Goal: Obtain resource: Download file/media

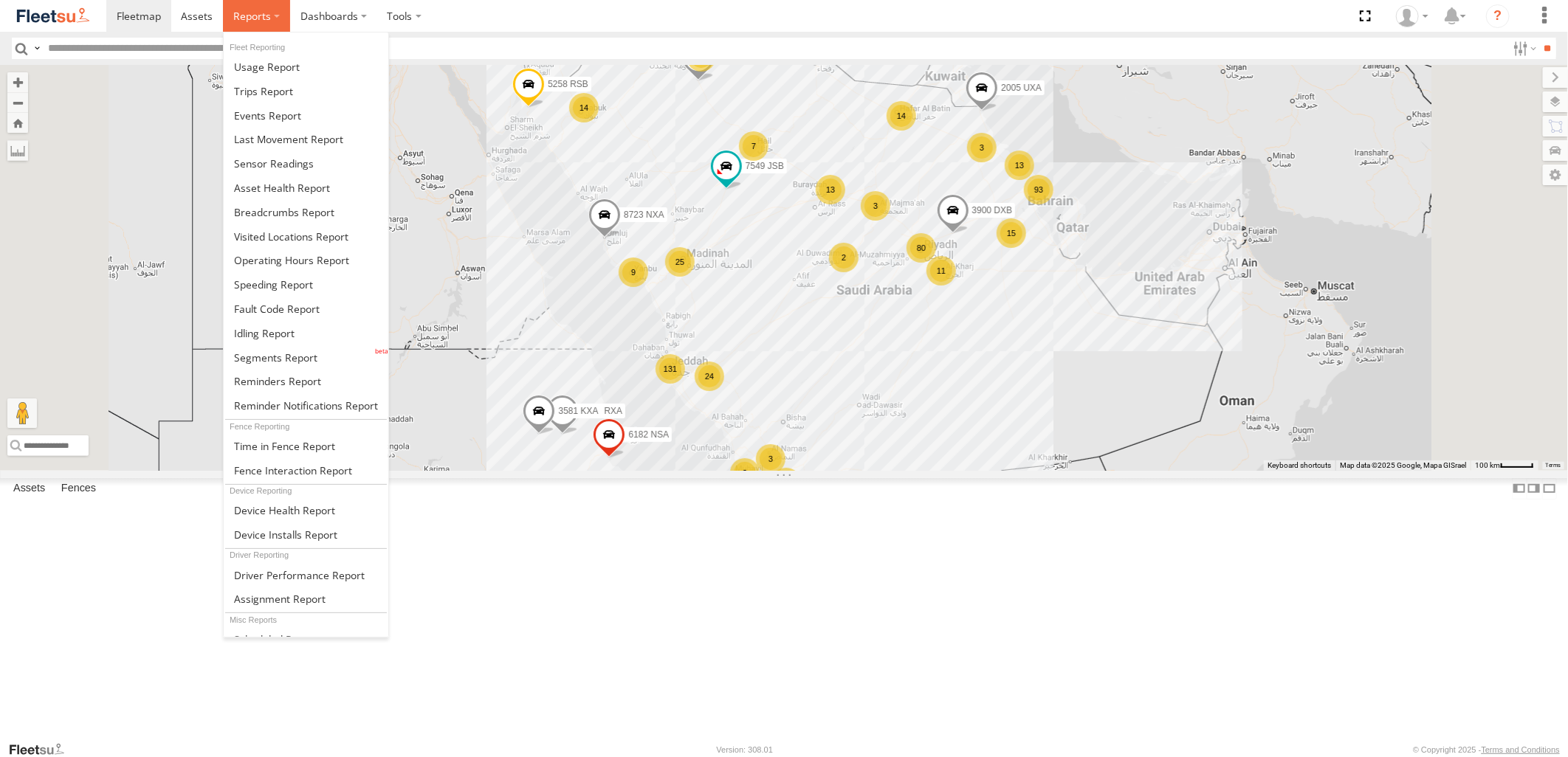
click at [260, 17] on span at bounding box center [252, 15] width 38 height 14
click at [274, 111] on span at bounding box center [268, 116] width 68 height 14
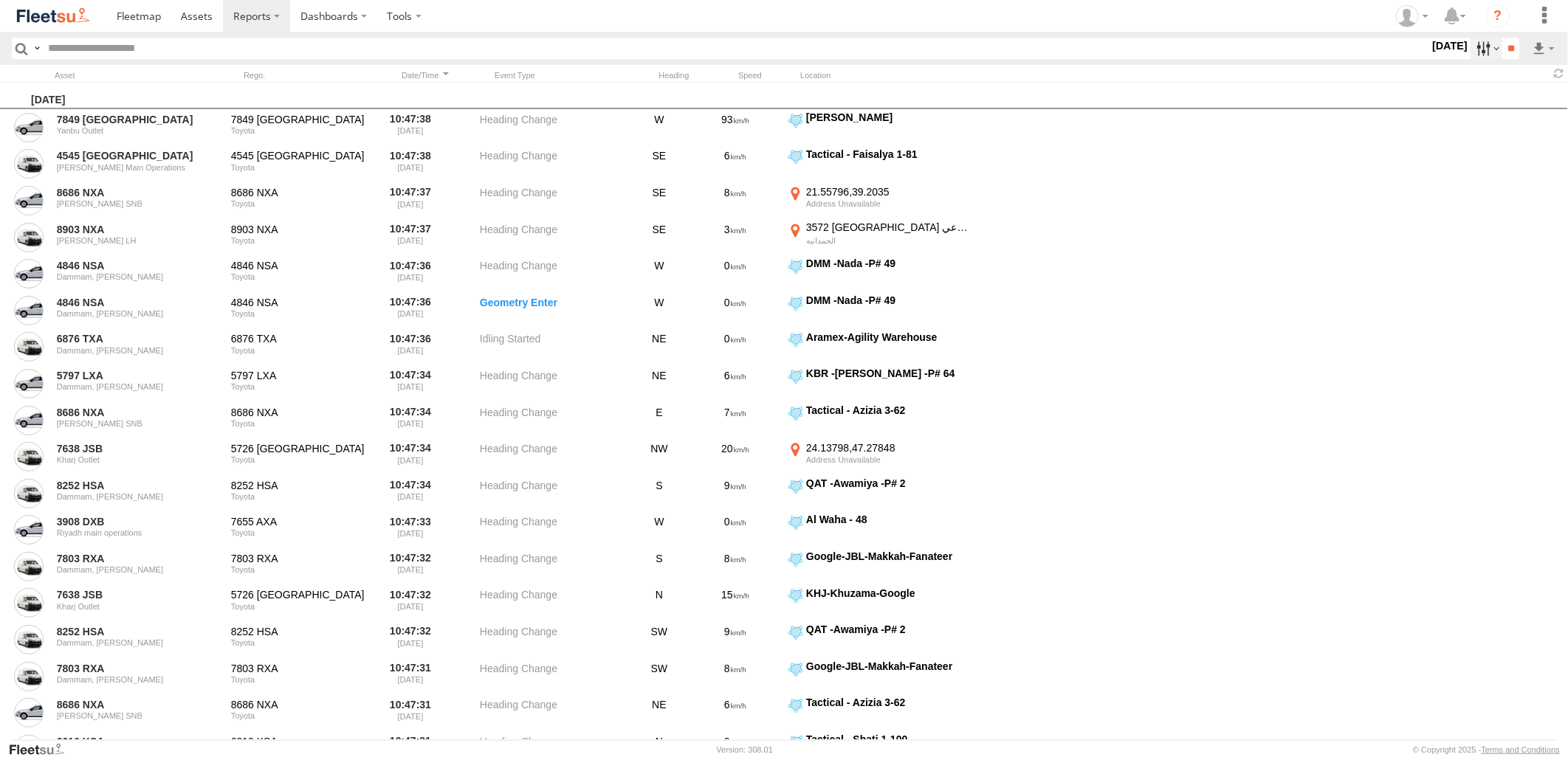
click at [1482, 42] on label at bounding box center [1486, 48] width 32 height 21
click at [0, 0] on span "JED - Jeddah" at bounding box center [0, 0] width 0 height 0
click at [0, 0] on span "Abha Warhouse" at bounding box center [0, 0] width 0 height 0
click at [0, 0] on span "Al Khomra - Logistics WH Jeddah" at bounding box center [0, 0] width 0 height 0
click at [0, 0] on span "Baha warehouse" at bounding box center [0, 0] width 0 height 0
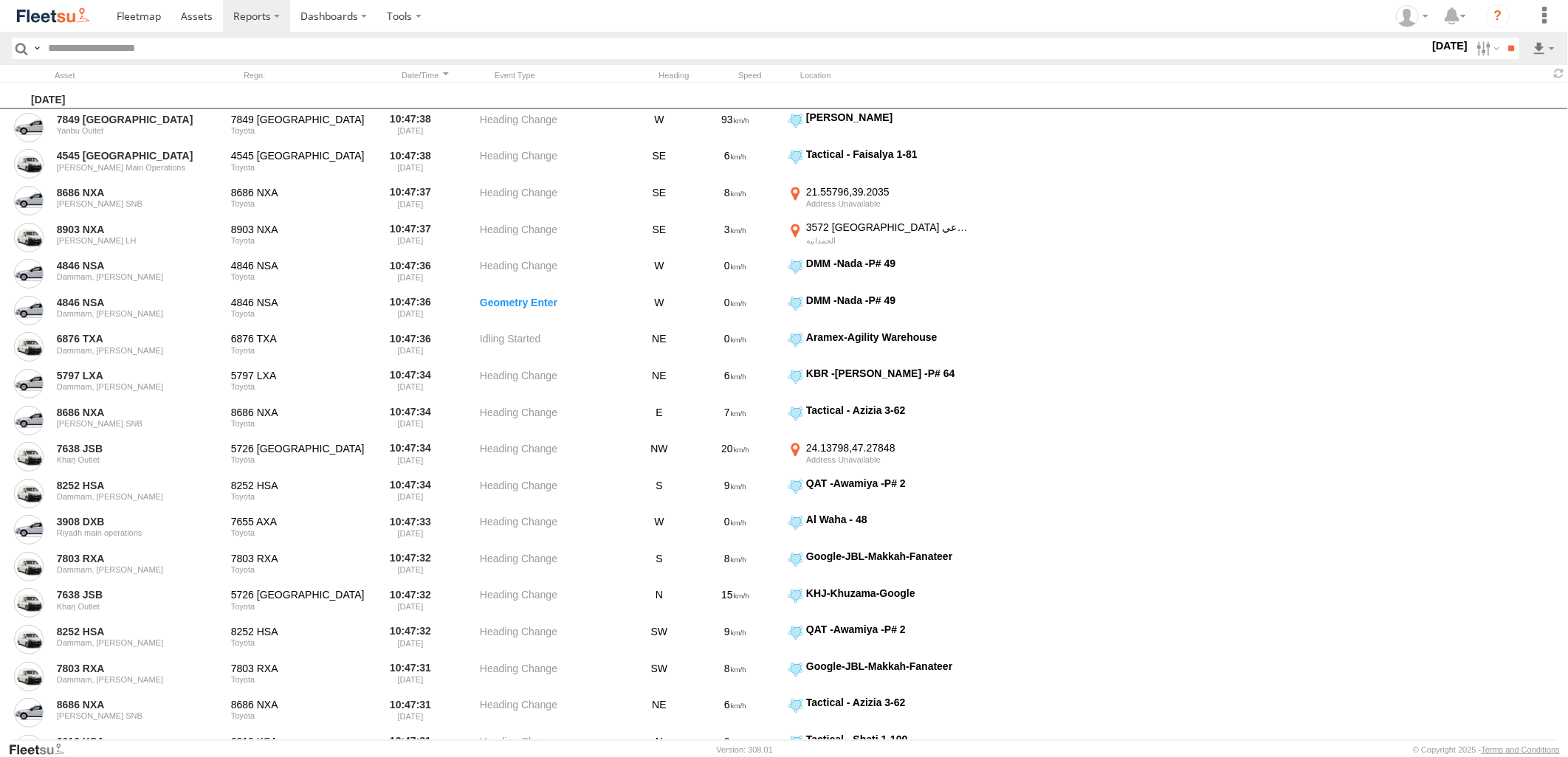
click at [0, 0] on span "Defleeted Vehicles JED" at bounding box center [0, 0] width 0 height 0
click at [0, 0] on span "Gizan Outlet" at bounding box center [0, 0] width 0 height 0
click at [0, 0] on div "JED Expansions SDCC Couriers" at bounding box center [0, 0] width 0 height 0
click at [0, 0] on span "JED Expansions SDCC Couriers" at bounding box center [0, 0] width 0 height 0
click at [0, 0] on span "JED GOV" at bounding box center [0, 0] width 0 height 0
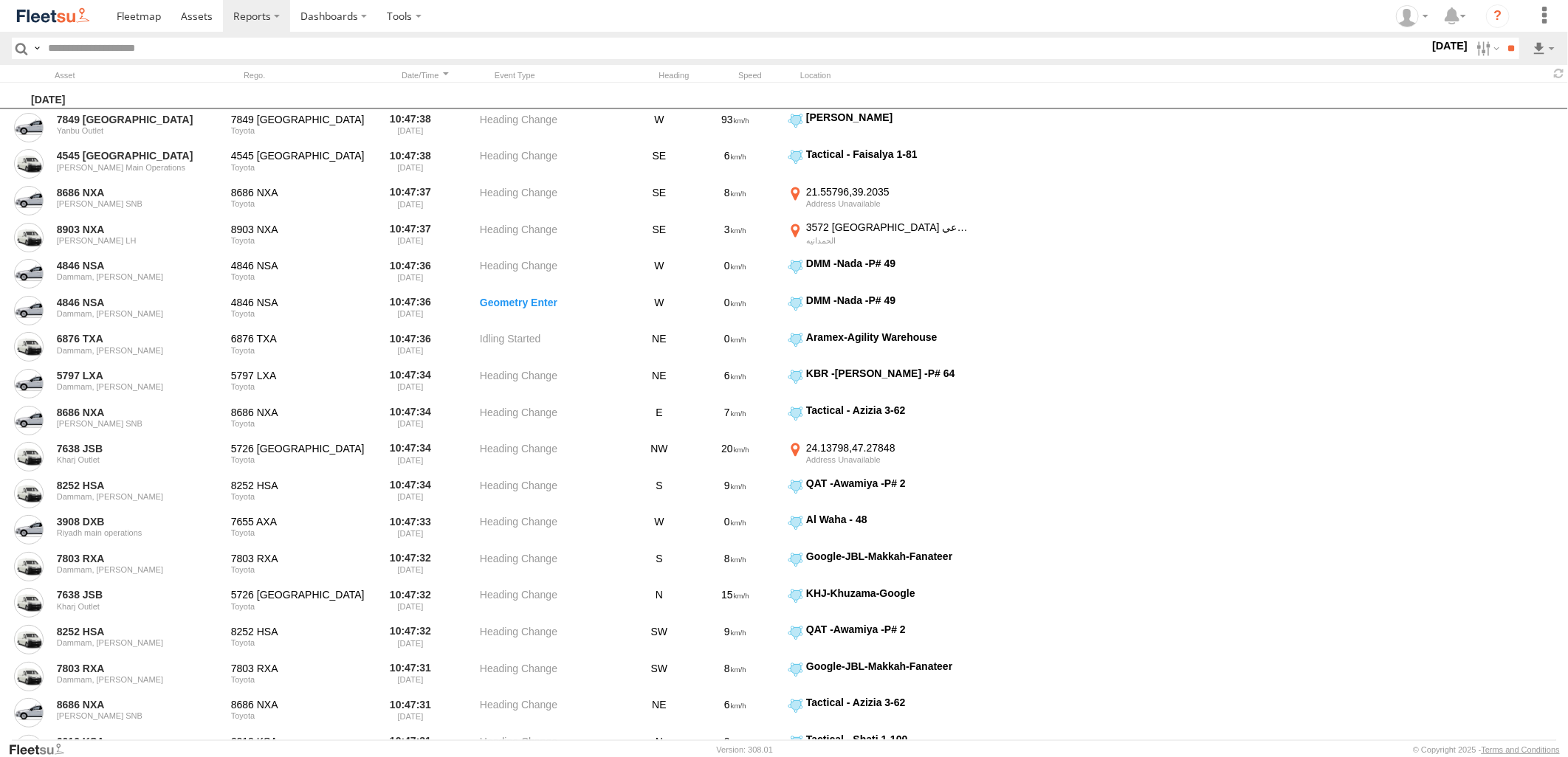
click at [0, 0] on span "JED LH" at bounding box center [0, 0] width 0 height 0
click at [0, 0] on div "JED RUH NCB Mail Room" at bounding box center [0, 0] width 0 height 0
click at [0, 0] on span "Khamis Mushait Outlet" at bounding box center [0, 0] width 0 height 0
click at [0, 0] on span "Main Warehouse, Madinah" at bounding box center [0, 0] width 0 height 0
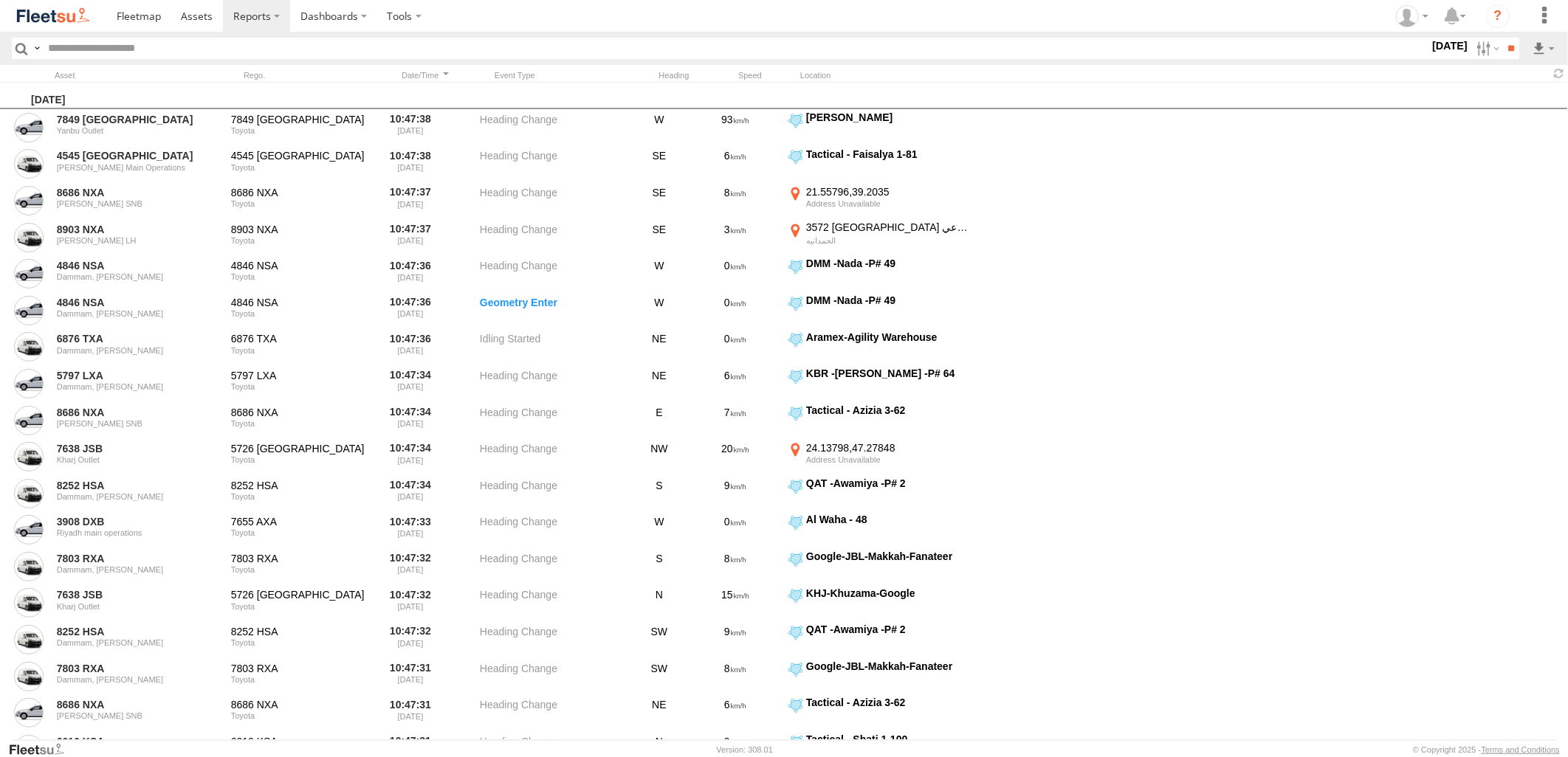
click at [0, 0] on span "Makkah Outlet" at bounding box center [0, 0] width 0 height 0
click at [0, 0] on span "Najran" at bounding box center [0, 0] width 0 height 0
click at [0, 0] on span "Qunfuda" at bounding box center [0, 0] width 0 height 0
click at [0, 0] on span "Tabuk Outlet" at bounding box center [0, 0] width 0 height 0
click at [0, 0] on span "Taif Outlet" at bounding box center [0, 0] width 0 height 0
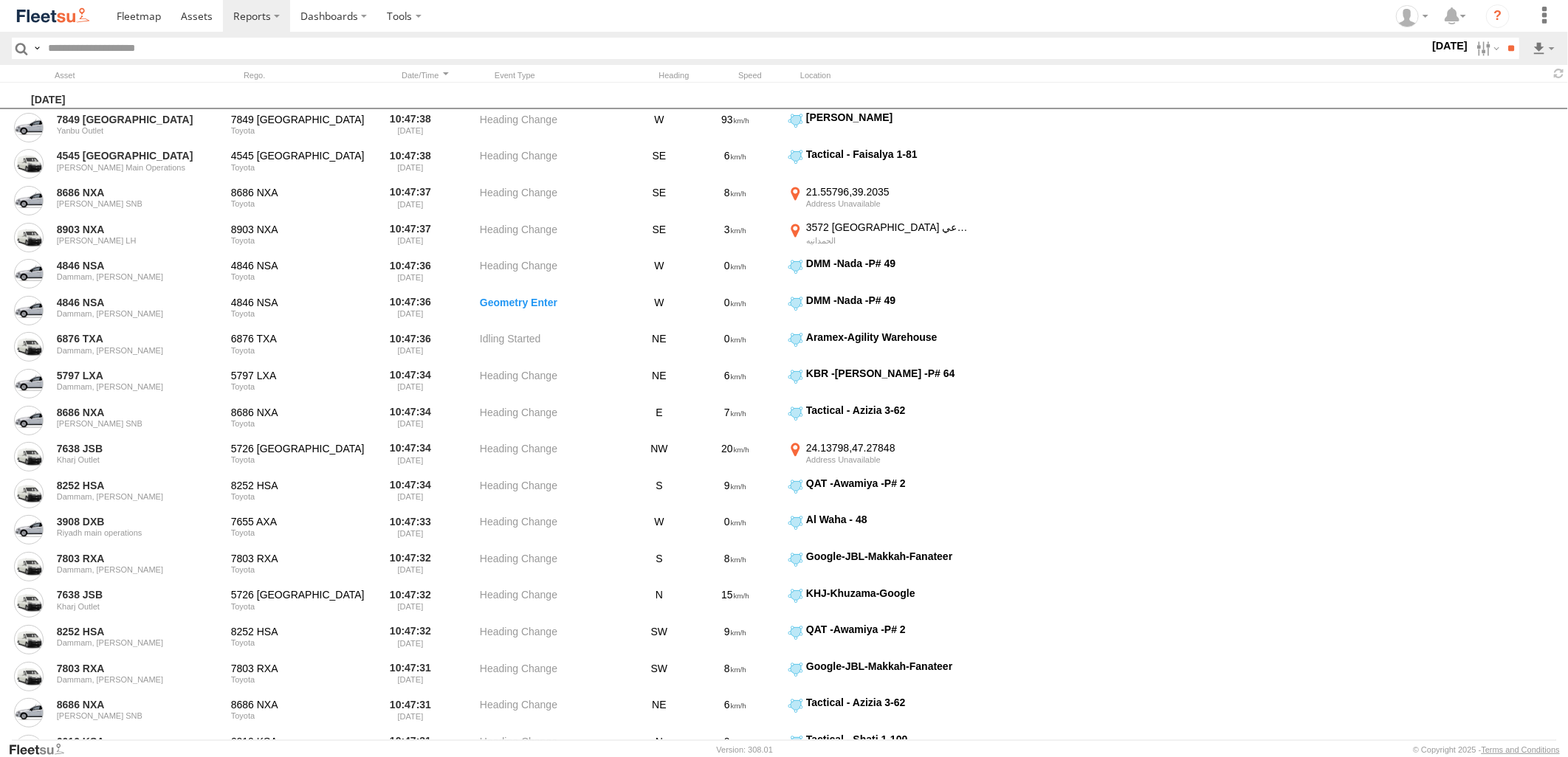
click at [0, 0] on span "Yanbu Outlet" at bounding box center [0, 0] width 0 height 0
click at [0, 0] on label at bounding box center [0, 0] width 0 height 0
click at [1508, 49] on input "**" at bounding box center [1511, 48] width 17 height 21
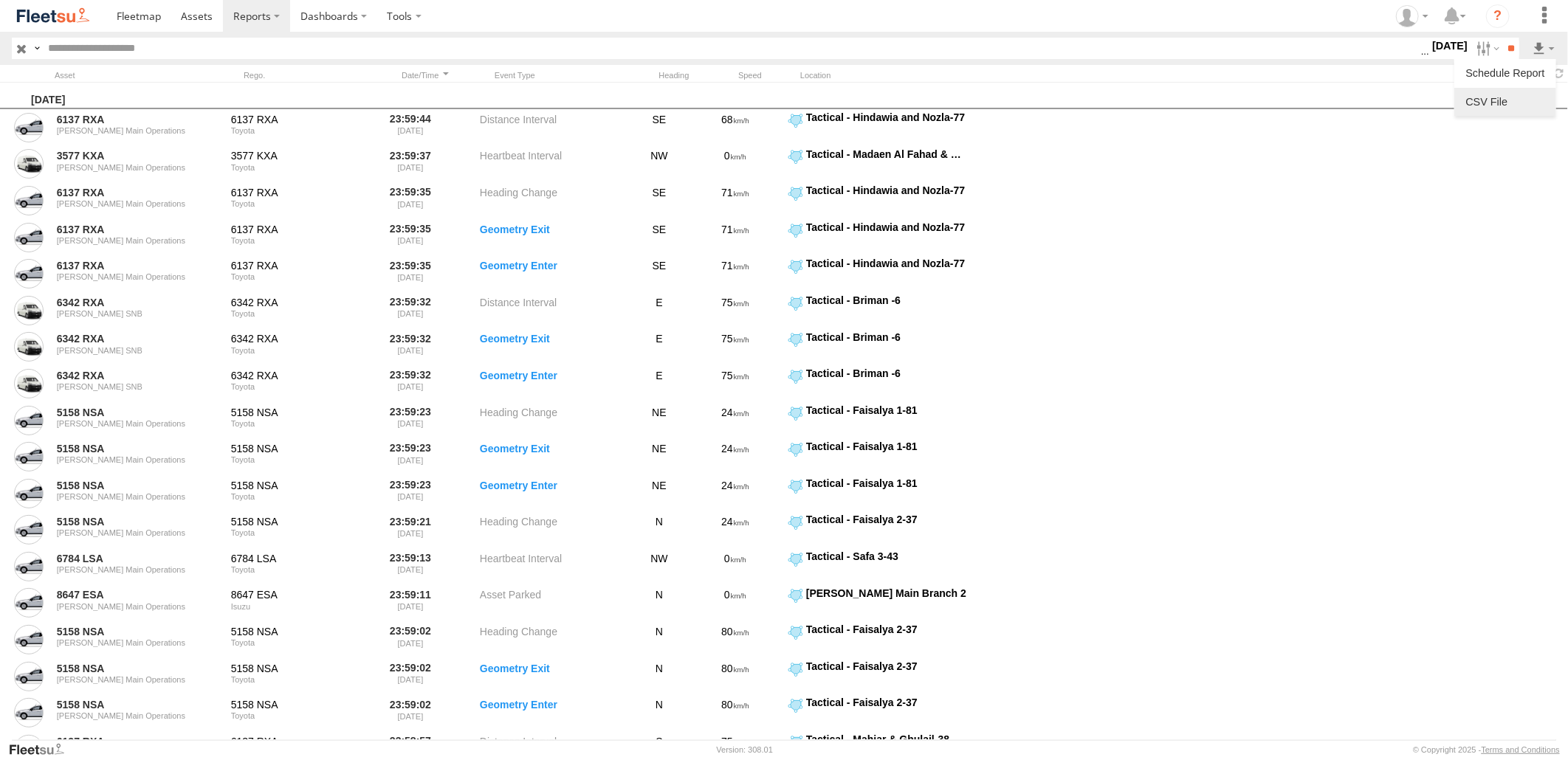
click at [1493, 106] on link at bounding box center [1504, 101] width 90 height 22
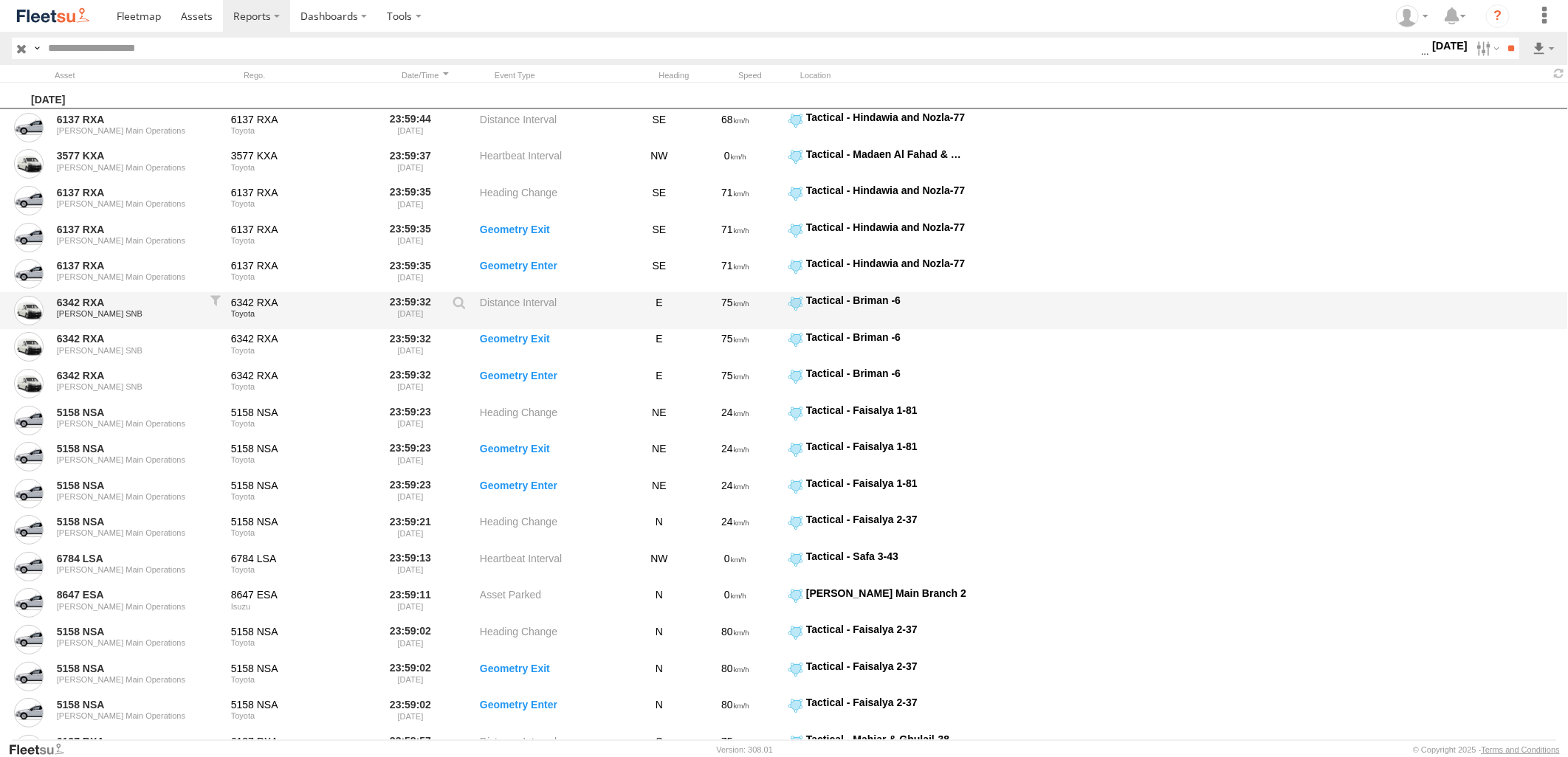
click at [1131, 299] on div "6342 RXA JED SNB 6342 RXA Toyota 23:59:32 08/09/2025 Distance Interval E 75 Tac…" at bounding box center [784, 311] width 1568 height 37
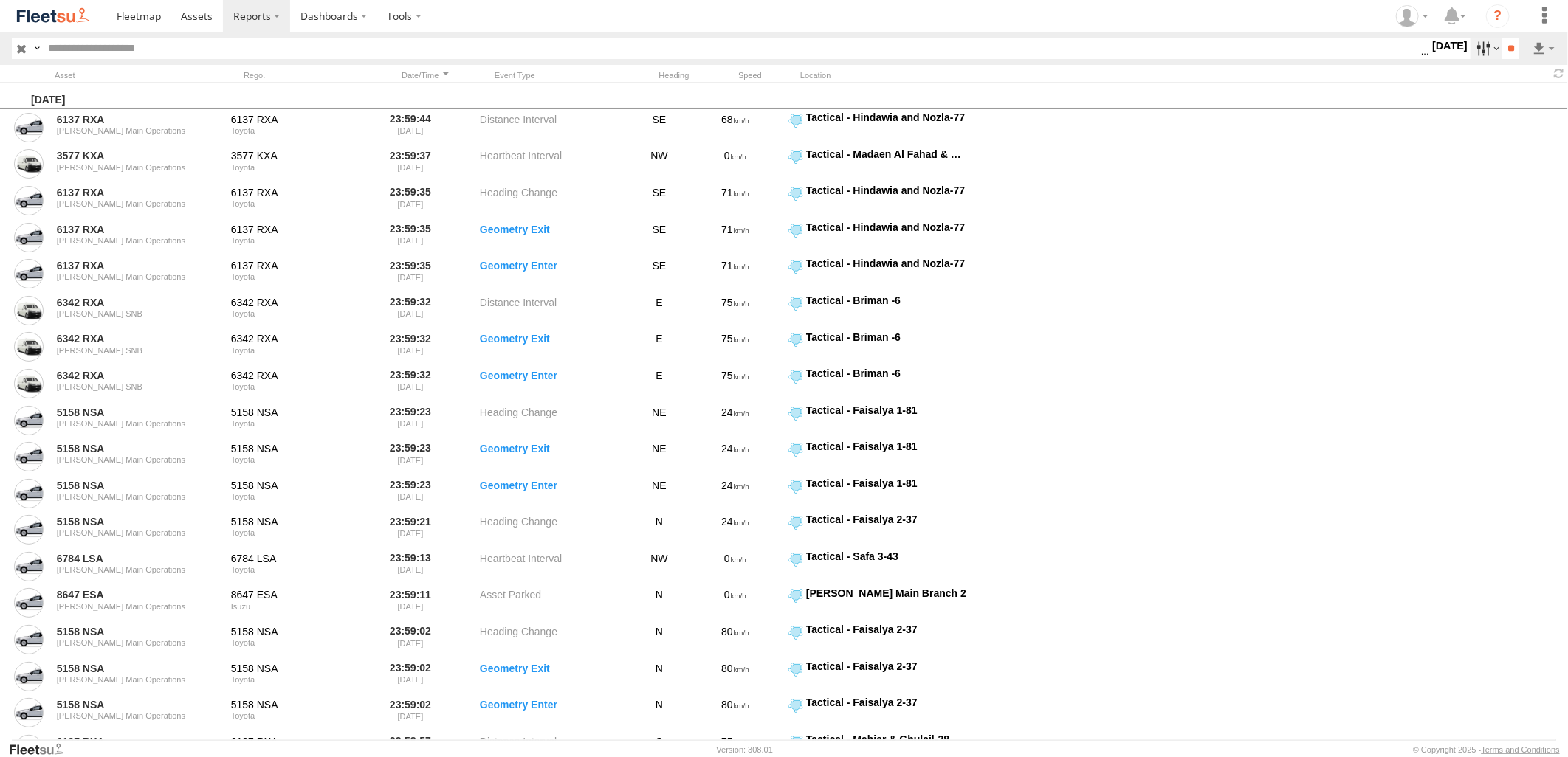
click at [1477, 48] on label at bounding box center [1486, 48] width 32 height 21
click at [0, 0] on label at bounding box center [0, 0] width 0 height 0
click at [1507, 52] on input "**" at bounding box center [1511, 48] width 17 height 21
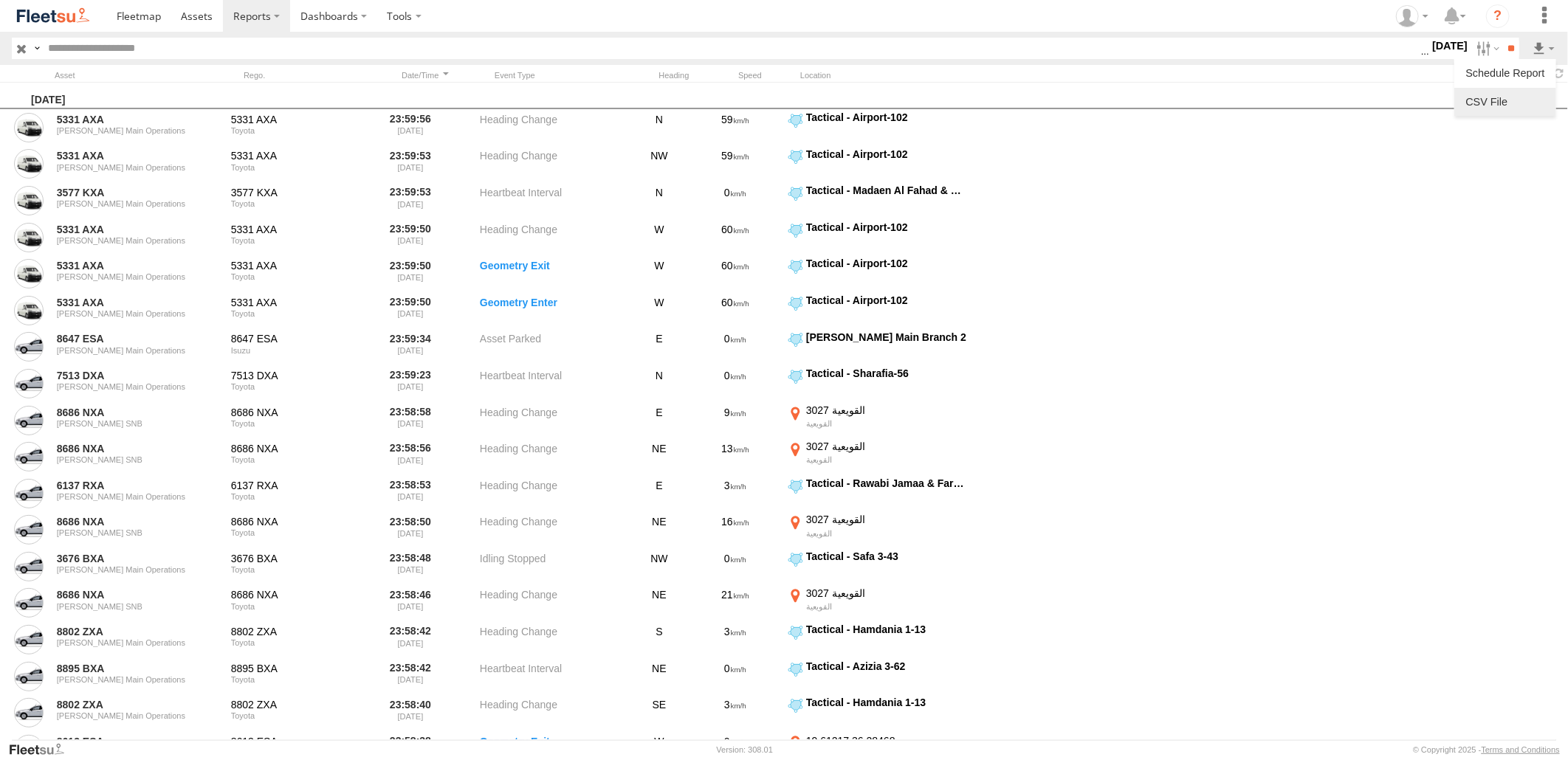
click at [1508, 94] on link at bounding box center [1504, 101] width 90 height 22
click at [1049, 11] on section at bounding box center [835, 15] width 1458 height 32
click at [1471, 46] on label at bounding box center [1486, 48] width 32 height 21
click at [0, 0] on label at bounding box center [0, 0] width 0 height 0
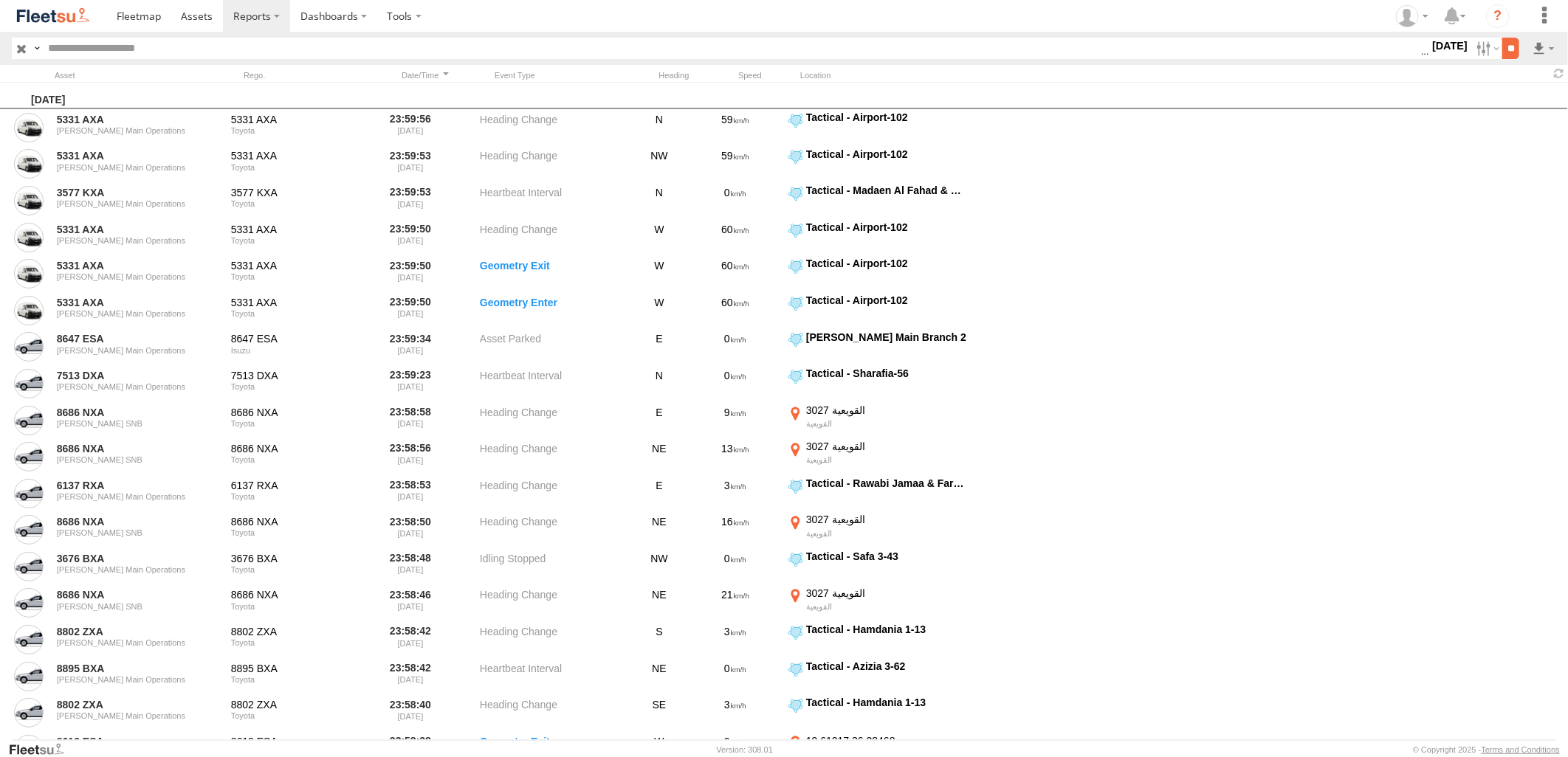
click at [1505, 49] on input "**" at bounding box center [1511, 48] width 17 height 21
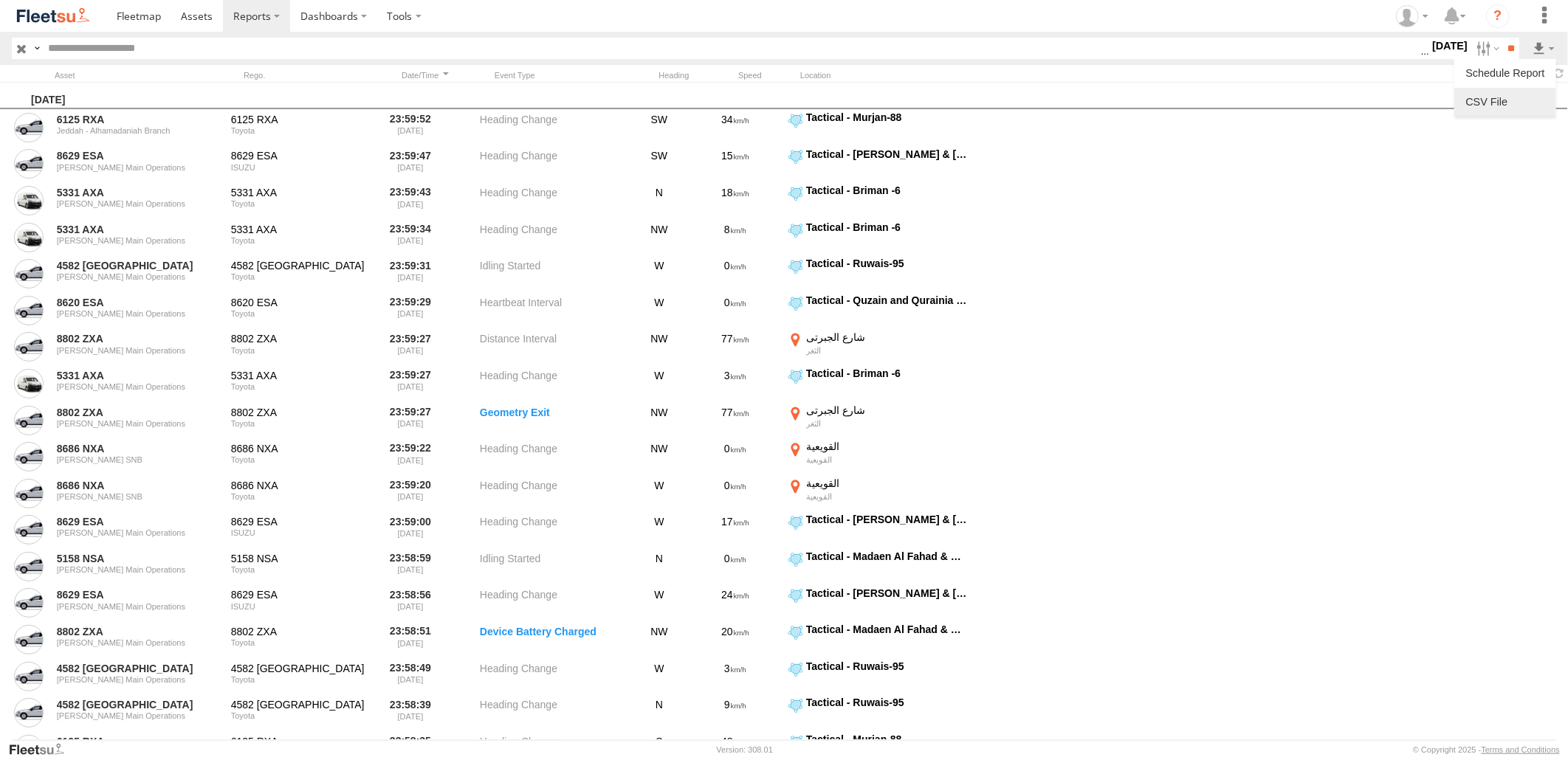
click at [1522, 99] on link at bounding box center [1504, 101] width 90 height 22
click at [1074, 19] on section at bounding box center [835, 15] width 1458 height 32
click at [1478, 55] on label at bounding box center [1486, 48] width 32 height 21
click at [0, 0] on label at bounding box center [0, 0] width 0 height 0
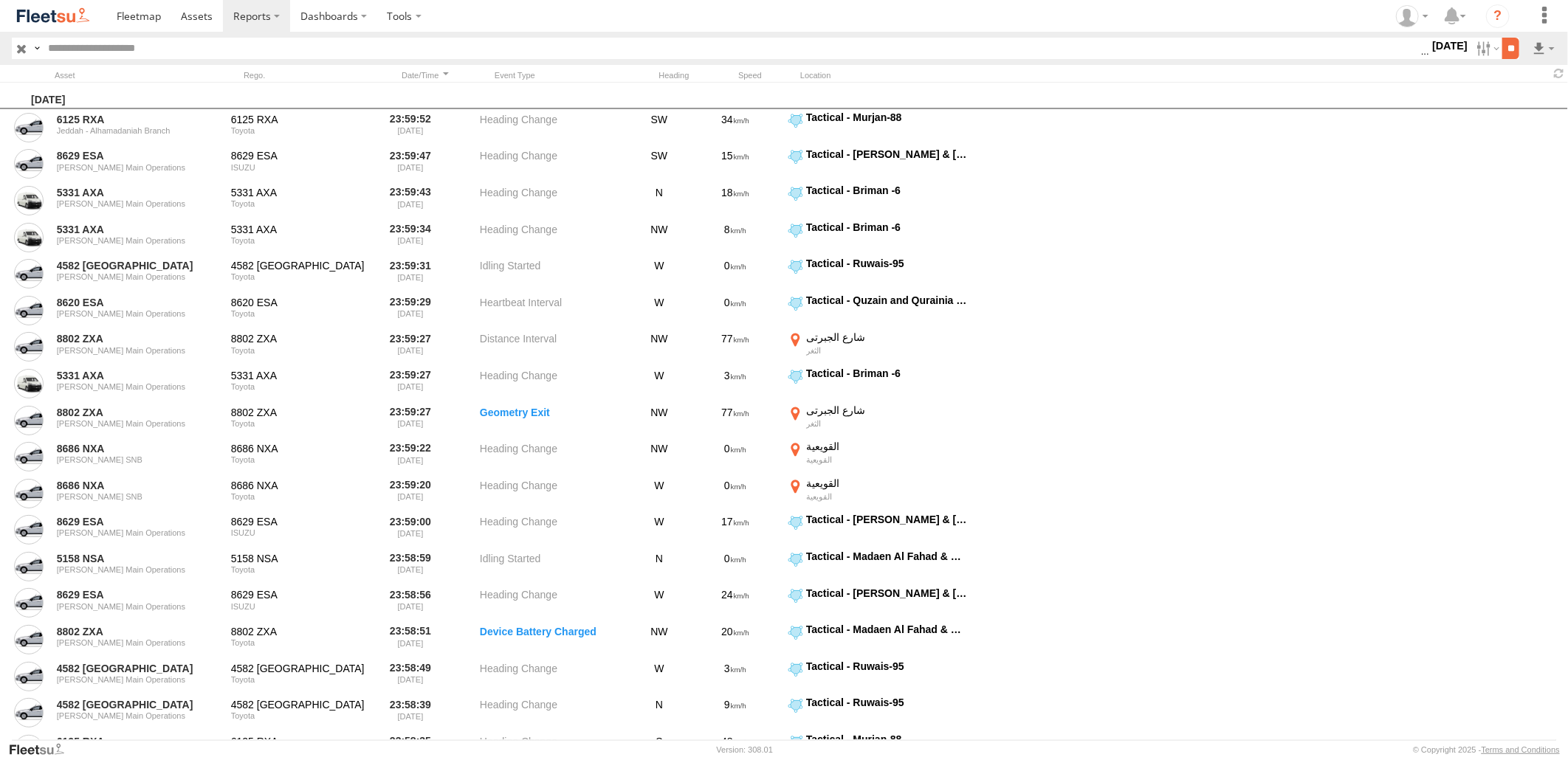
click at [1511, 49] on input "**" at bounding box center [1511, 48] width 17 height 21
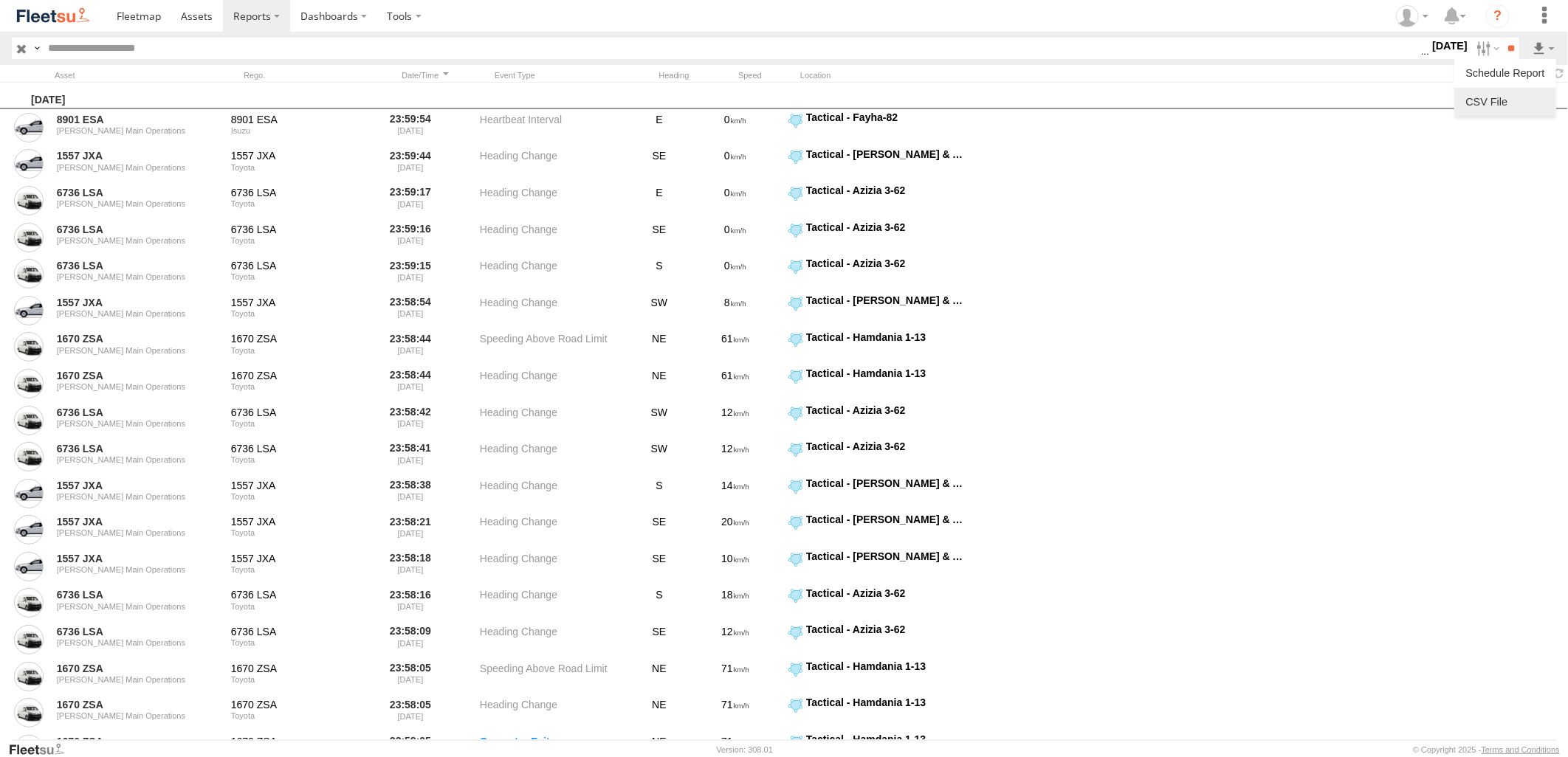
click at [1506, 95] on link at bounding box center [1504, 101] width 90 height 22
click at [1125, 17] on section at bounding box center [835, 15] width 1458 height 32
click at [1472, 49] on label at bounding box center [1486, 48] width 32 height 21
click at [0, 0] on label at bounding box center [0, 0] width 0 height 0
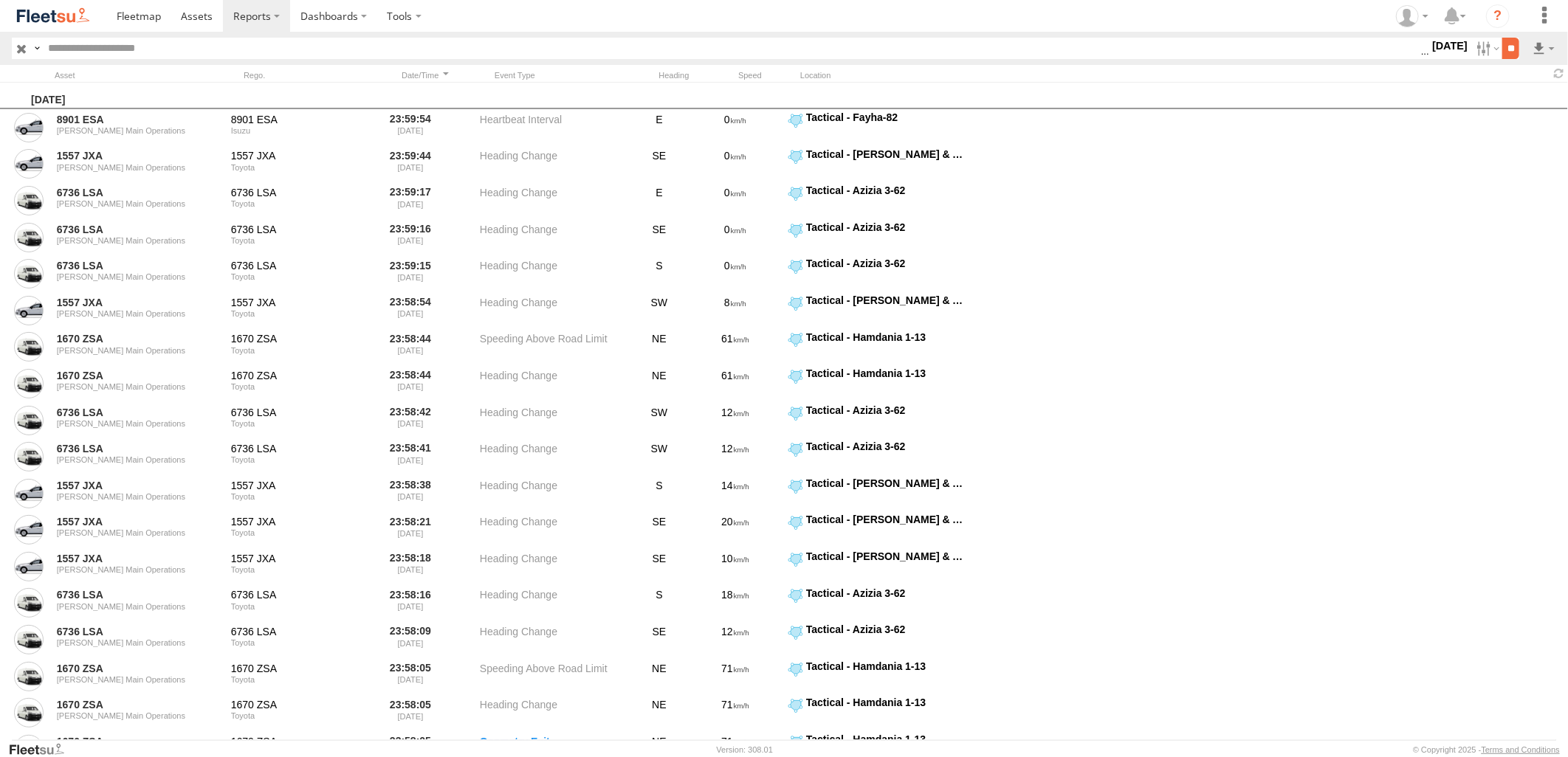
click at [1502, 46] on input "**" at bounding box center [1511, 48] width 17 height 21
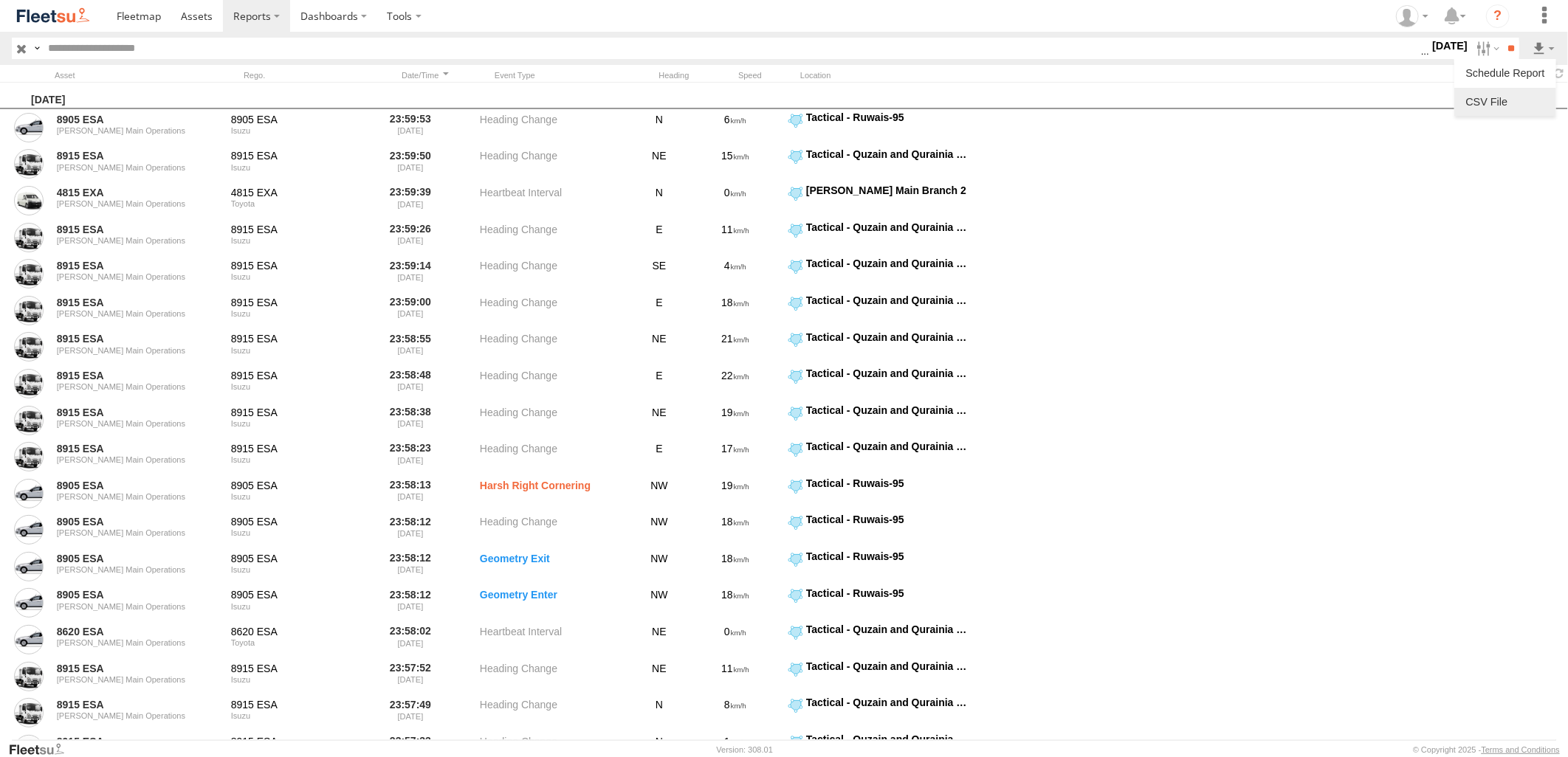
click at [1509, 91] on link at bounding box center [1504, 101] width 90 height 22
click at [971, 16] on section at bounding box center [835, 15] width 1458 height 32
click at [1474, 45] on label at bounding box center [1486, 48] width 32 height 21
click at [0, 0] on label at bounding box center [0, 0] width 0 height 0
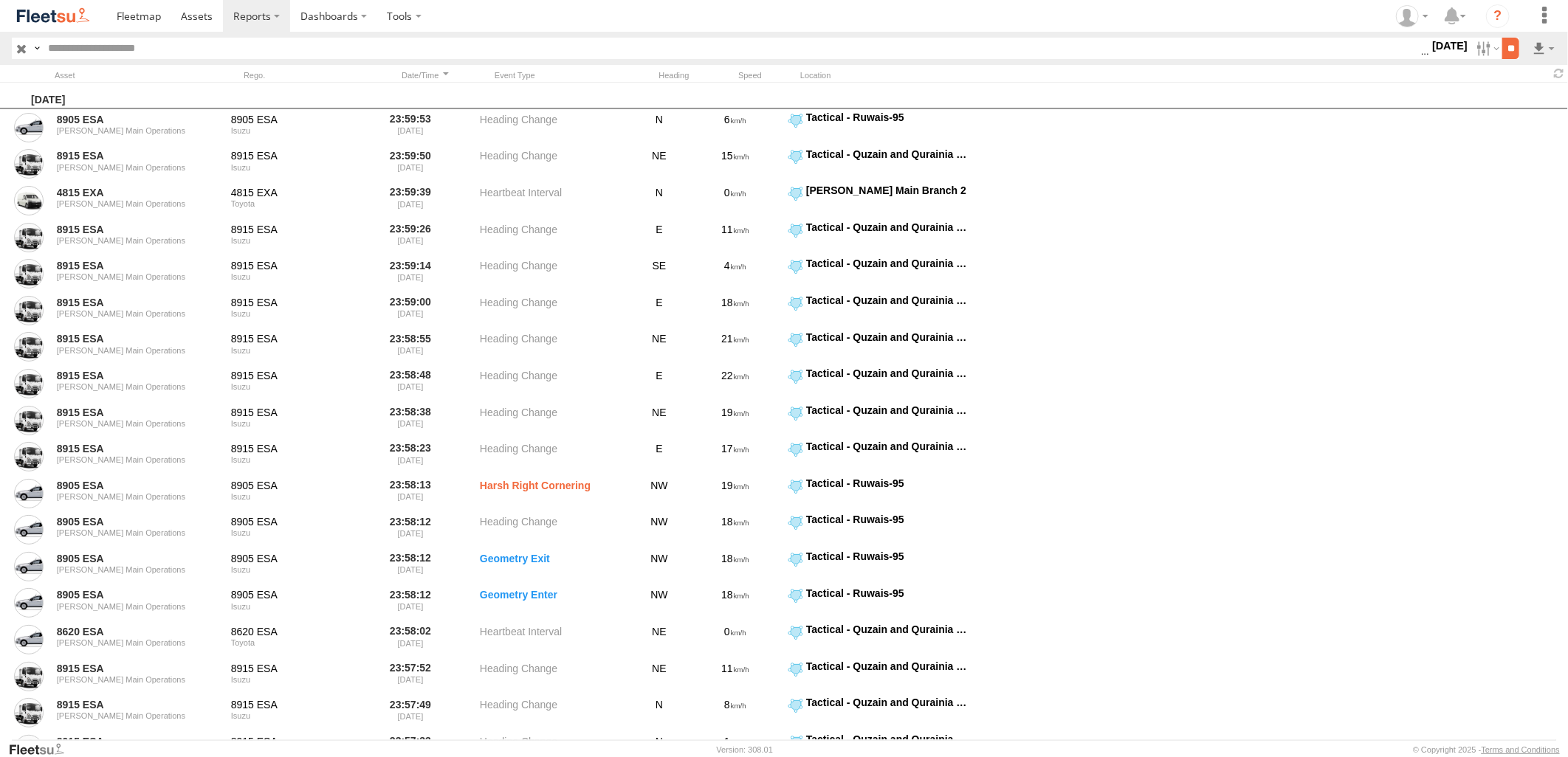
click at [1507, 46] on input "**" at bounding box center [1511, 48] width 17 height 21
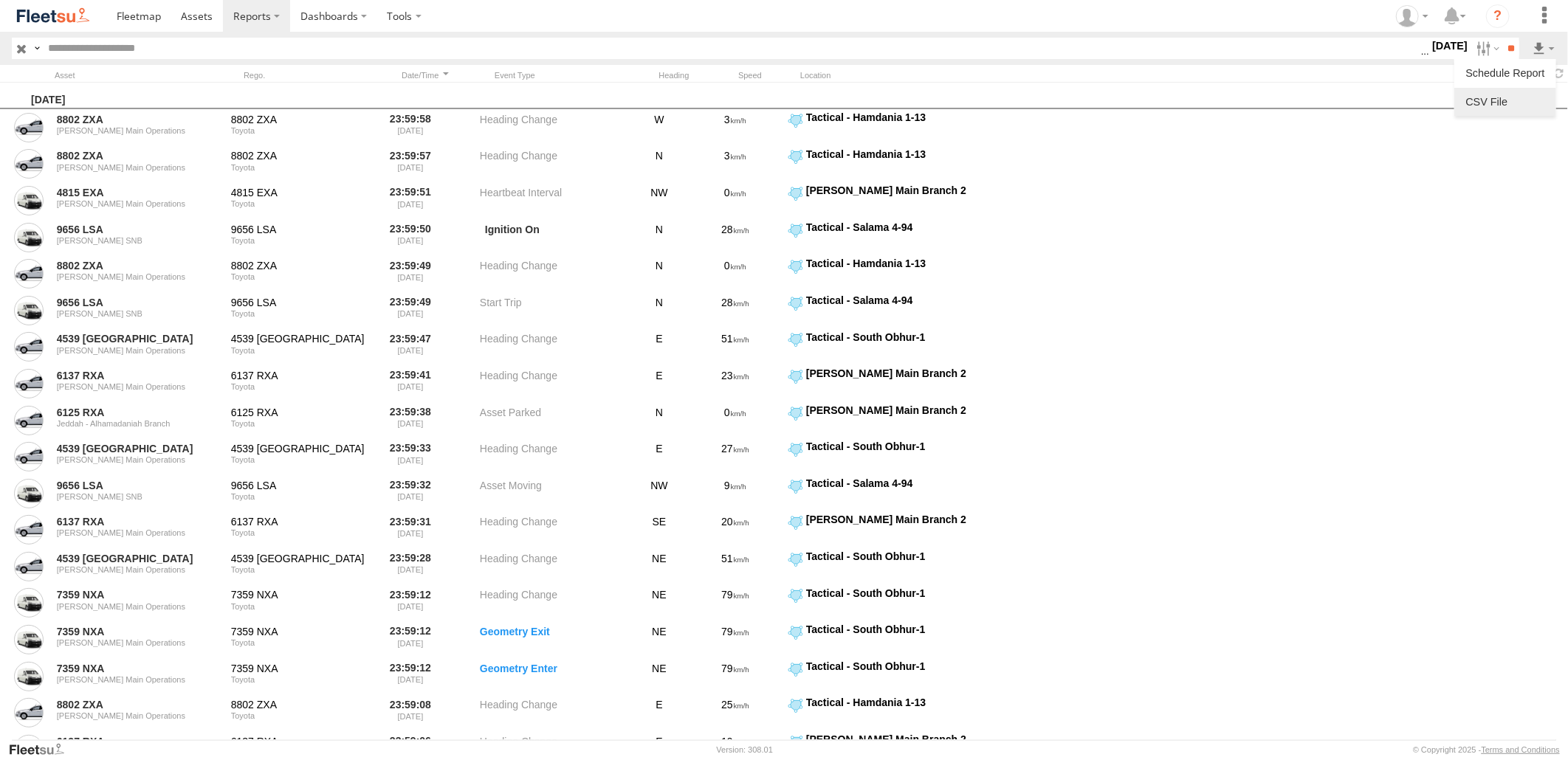
click at [1488, 111] on link at bounding box center [1504, 101] width 90 height 22
drag, startPoint x: 1023, startPoint y: 17, endPoint x: 1027, endPoint y: 34, distance: 17.5
click at [1023, 17] on section at bounding box center [835, 15] width 1458 height 32
click at [1477, 55] on label at bounding box center [1486, 48] width 32 height 21
click at [0, 0] on label at bounding box center [0, 0] width 0 height 0
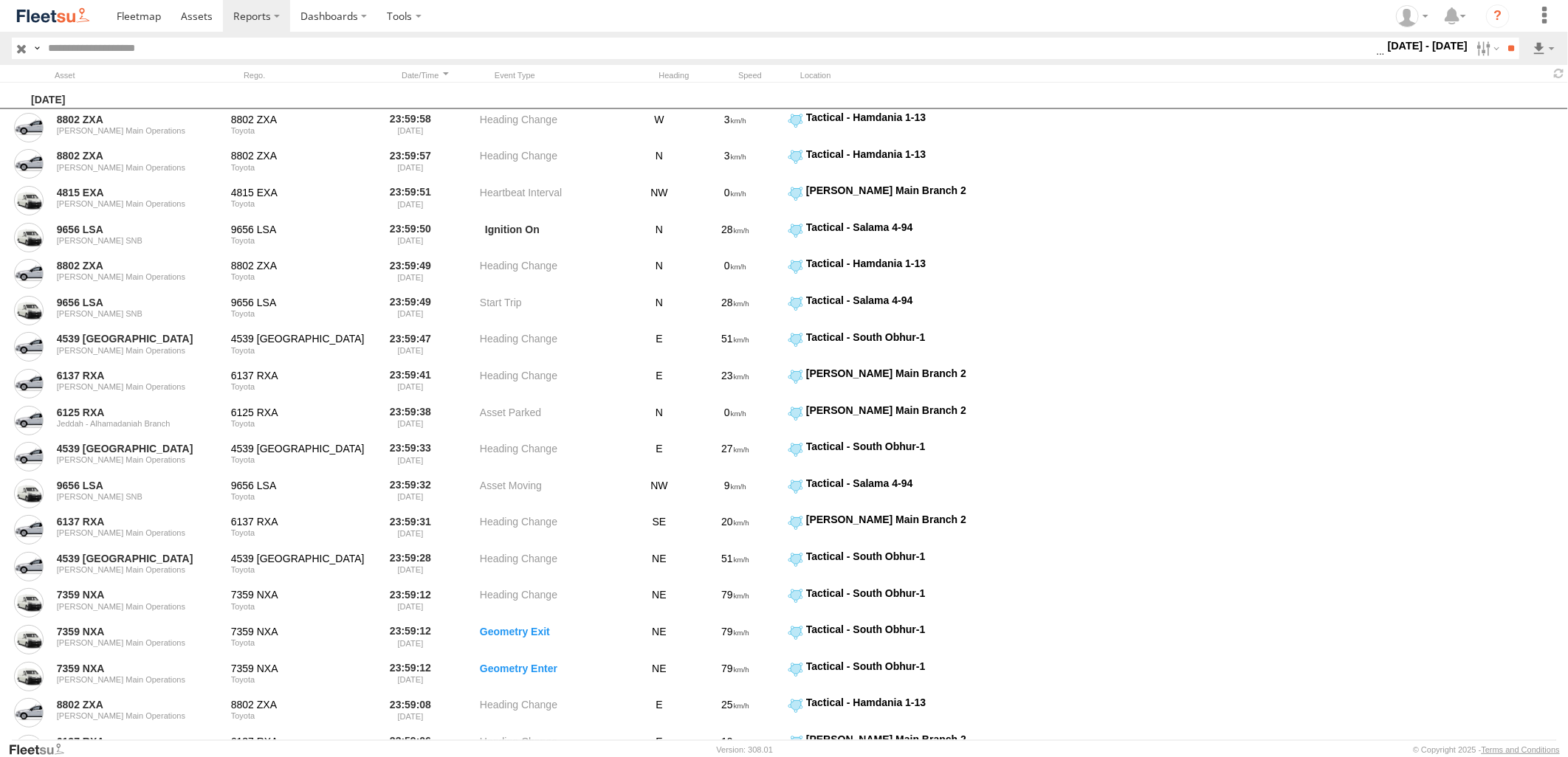
click at [0, 0] on label at bounding box center [0, 0] width 0 height 0
click at [1517, 42] on input "**" at bounding box center [1511, 48] width 17 height 21
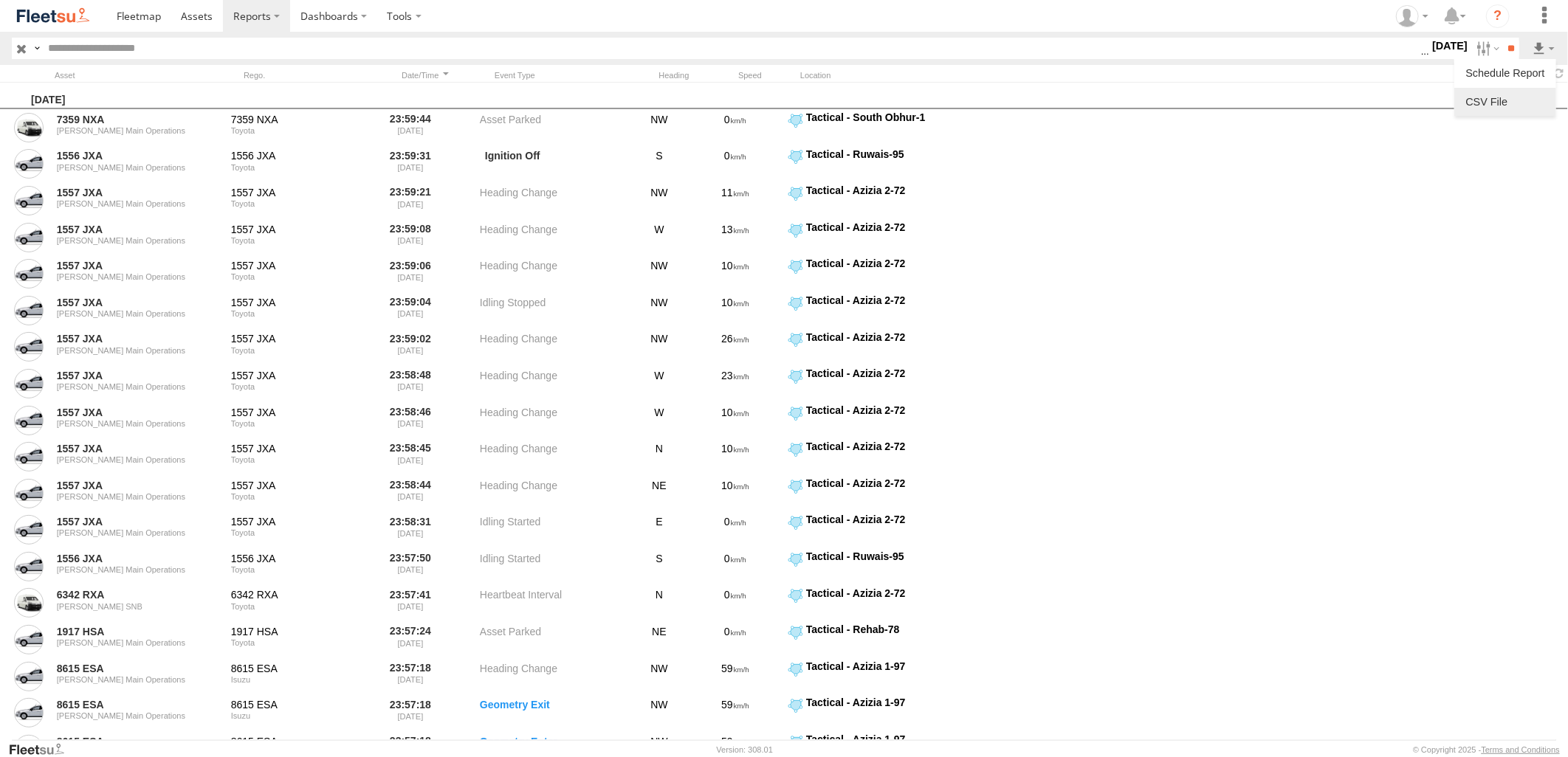
click at [1522, 97] on link at bounding box center [1504, 101] width 90 height 22
click at [1094, 10] on section at bounding box center [835, 15] width 1458 height 32
click at [1474, 49] on label at bounding box center [1486, 48] width 32 height 21
click at [0, 0] on label at bounding box center [0, 0] width 0 height 0
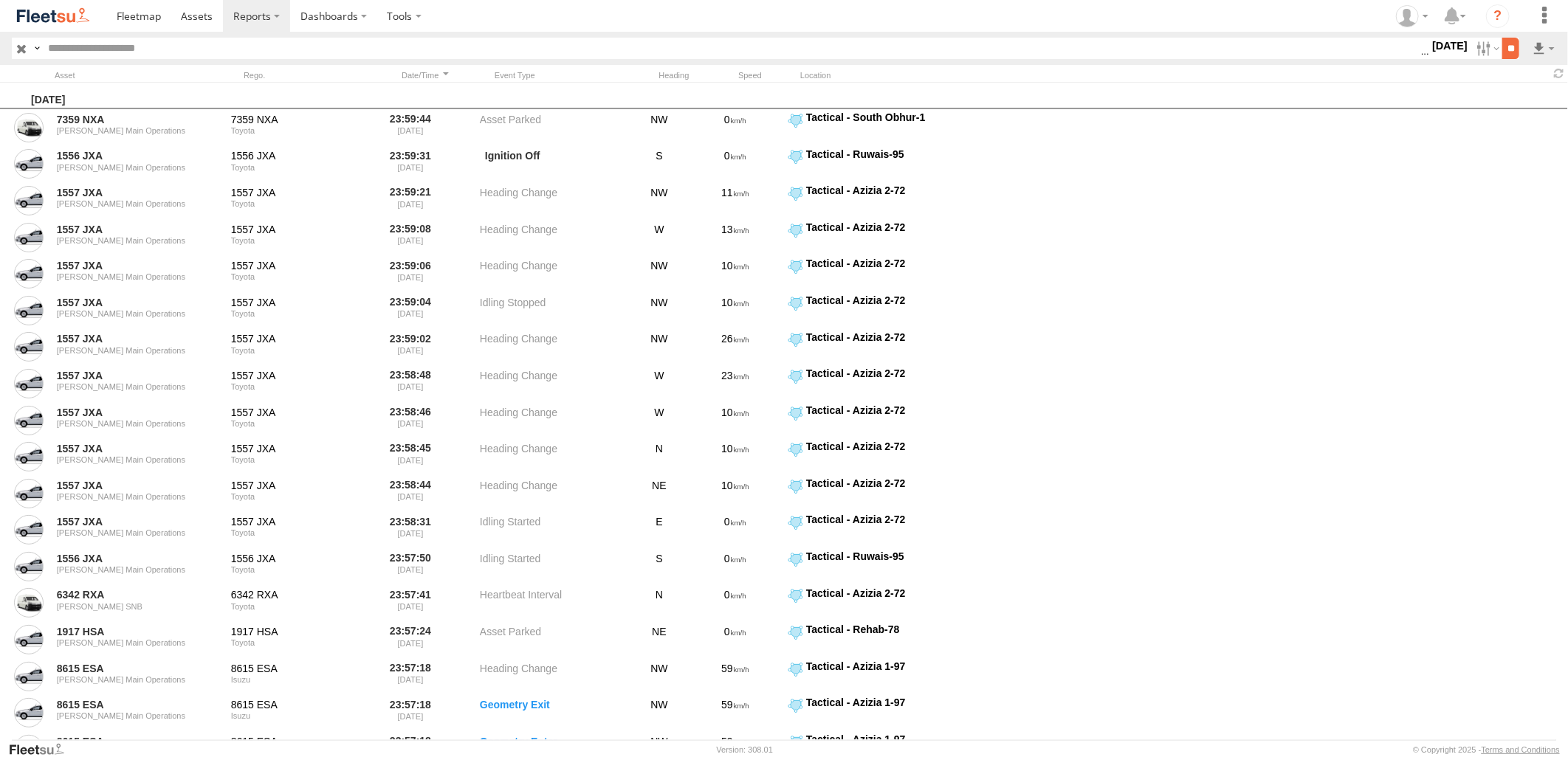
click at [1505, 39] on input "**" at bounding box center [1511, 48] width 17 height 21
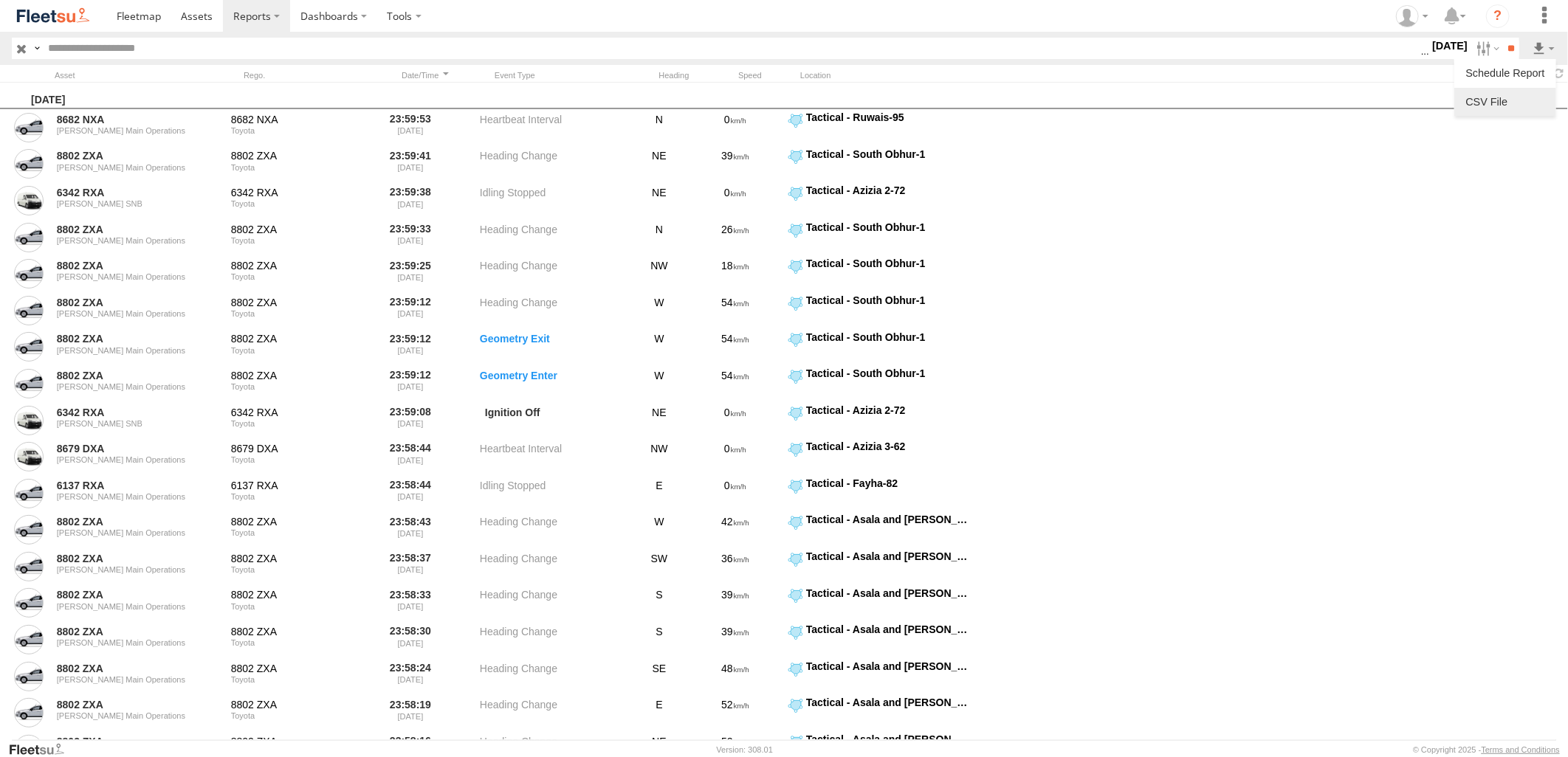
click at [1508, 103] on link at bounding box center [1504, 101] width 90 height 22
drag, startPoint x: 1059, startPoint y: 23, endPoint x: 1068, endPoint y: 23, distance: 9.0
click at [1059, 23] on section at bounding box center [835, 15] width 1458 height 32
click at [1476, 52] on label at bounding box center [1486, 48] width 32 height 21
click at [0, 0] on label at bounding box center [0, 0] width 0 height 0
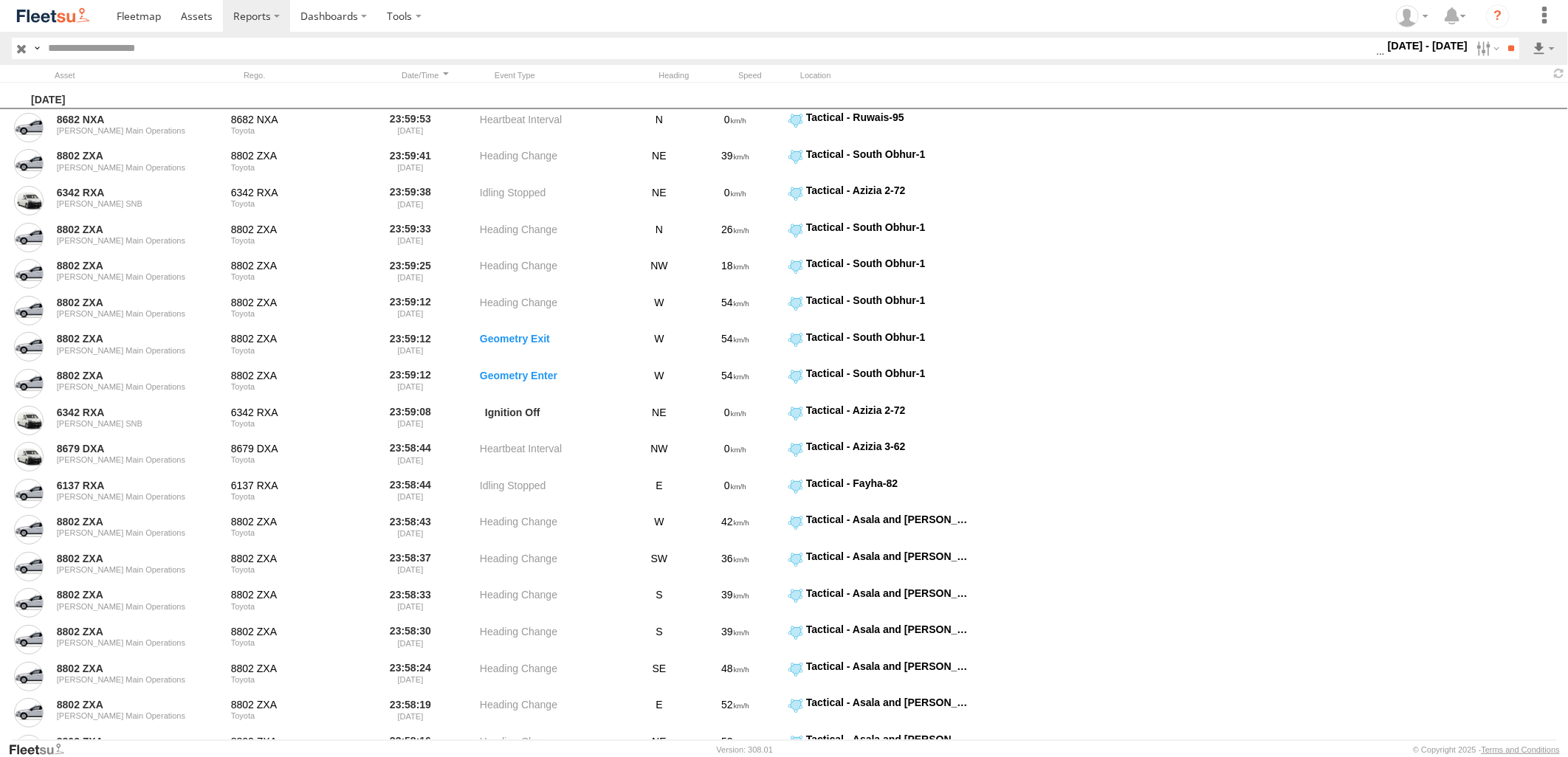
click at [0, 0] on label at bounding box center [0, 0] width 0 height 0
click at [1512, 48] on input "**" at bounding box center [1511, 48] width 17 height 21
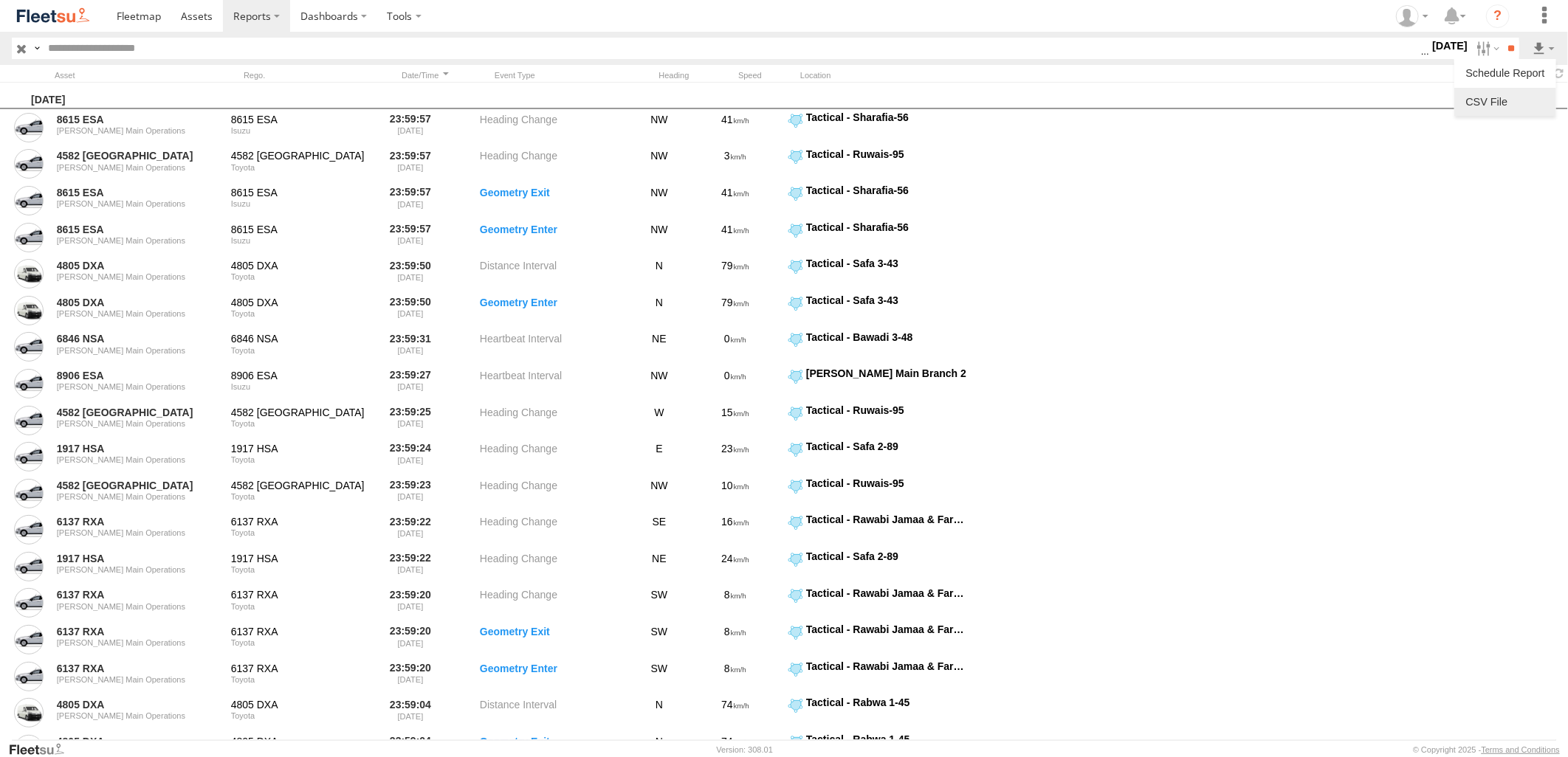
click at [1505, 93] on link at bounding box center [1504, 101] width 90 height 22
click at [1273, 14] on section at bounding box center [835, 15] width 1458 height 32
click at [1138, 23] on section at bounding box center [835, 15] width 1458 height 32
click at [1480, 50] on label at bounding box center [1486, 48] width 32 height 21
click at [0, 0] on label at bounding box center [0, 0] width 0 height 0
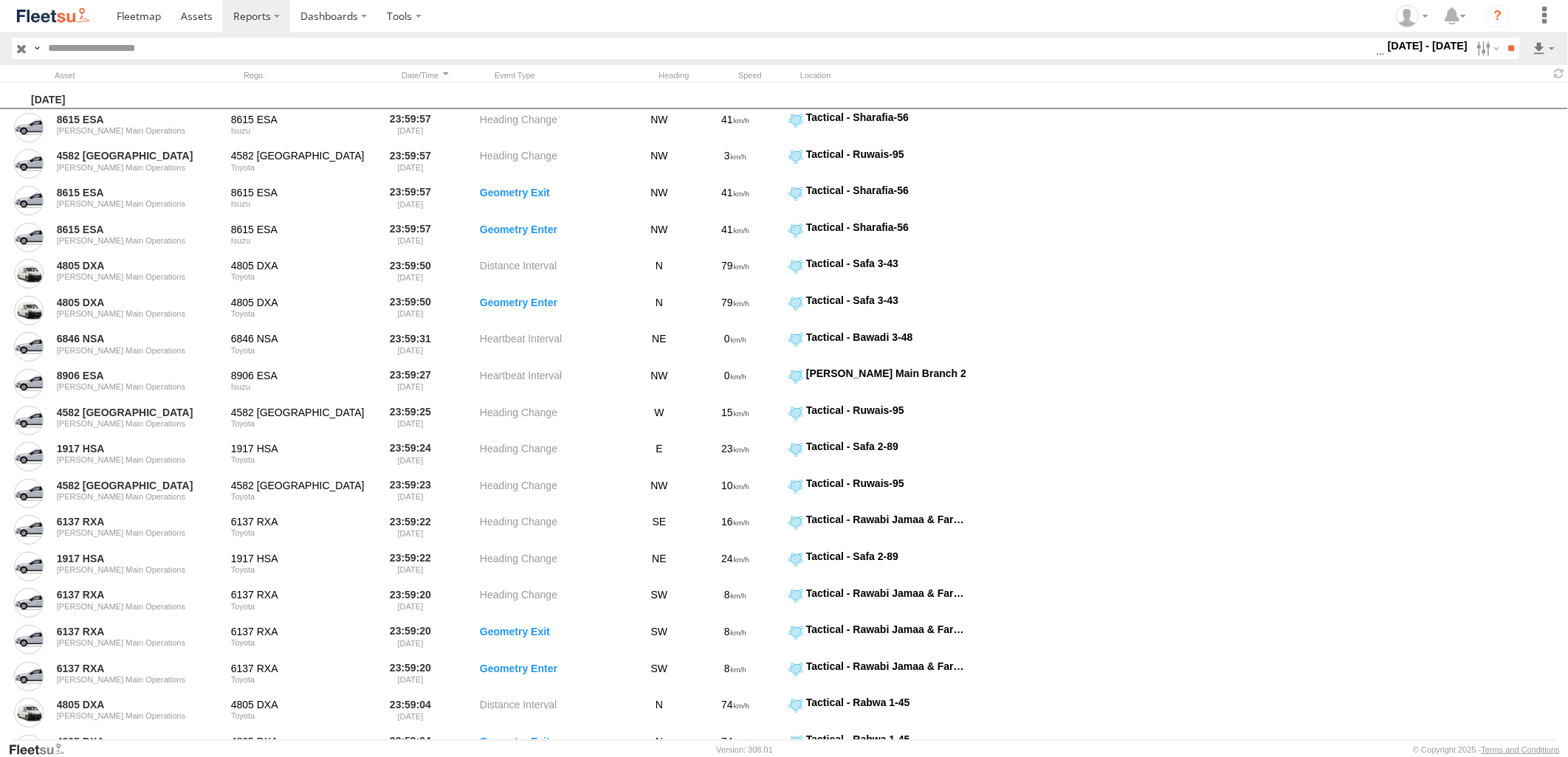
click at [0, 0] on label at bounding box center [0, 0] width 0 height 0
click at [1503, 49] on input "**" at bounding box center [1511, 48] width 17 height 21
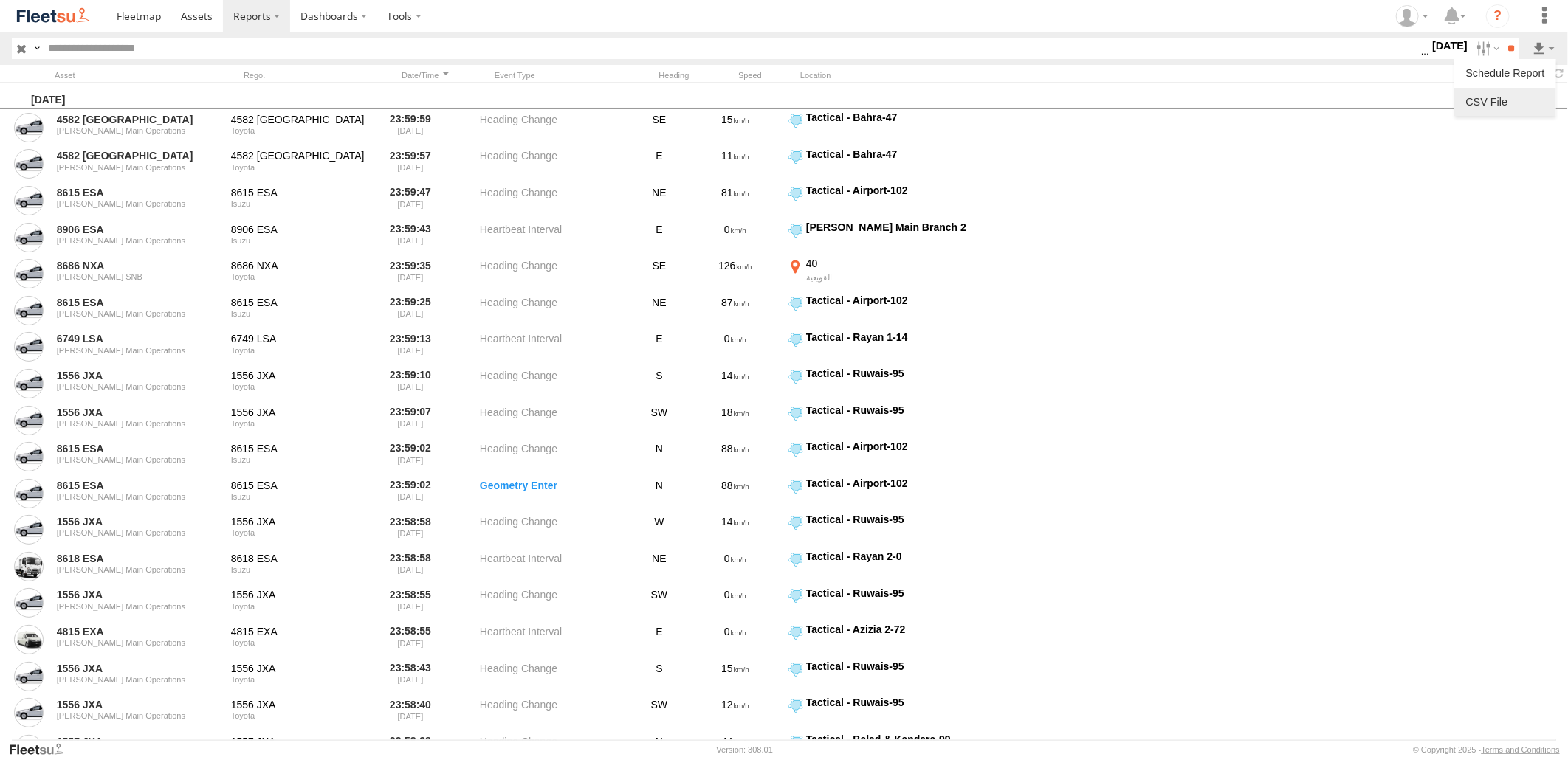
click at [1509, 99] on link at bounding box center [1504, 101] width 90 height 22
click at [740, 44] on input "text" at bounding box center [732, 48] width 1379 height 21
click at [1096, 24] on section at bounding box center [835, 15] width 1458 height 32
click at [1473, 52] on label at bounding box center [1486, 48] width 32 height 21
click at [0, 0] on label at bounding box center [0, 0] width 0 height 0
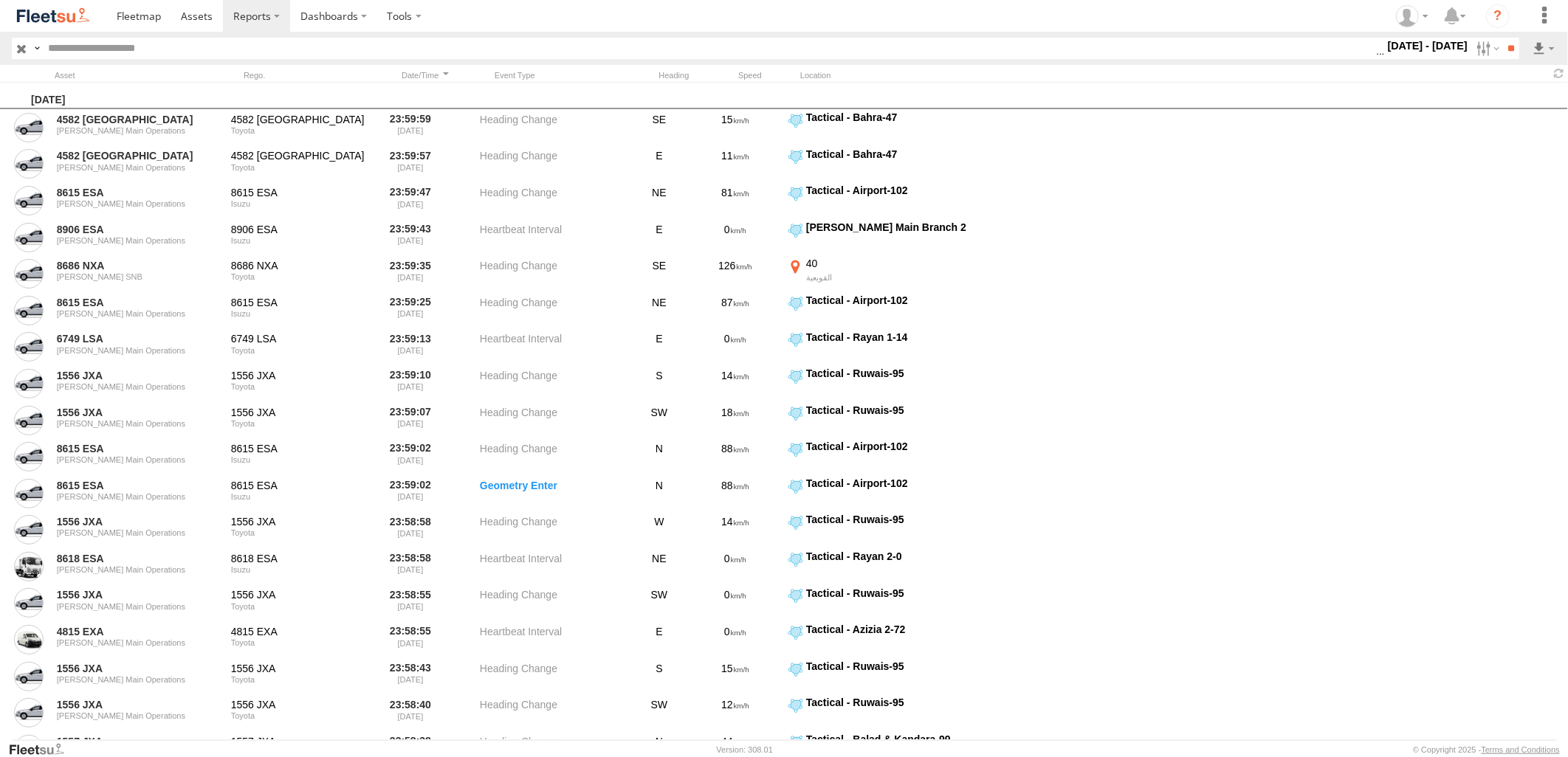
click at [0, 0] on label at bounding box center [0, 0] width 0 height 0
click at [1512, 47] on input "**" at bounding box center [1511, 48] width 17 height 21
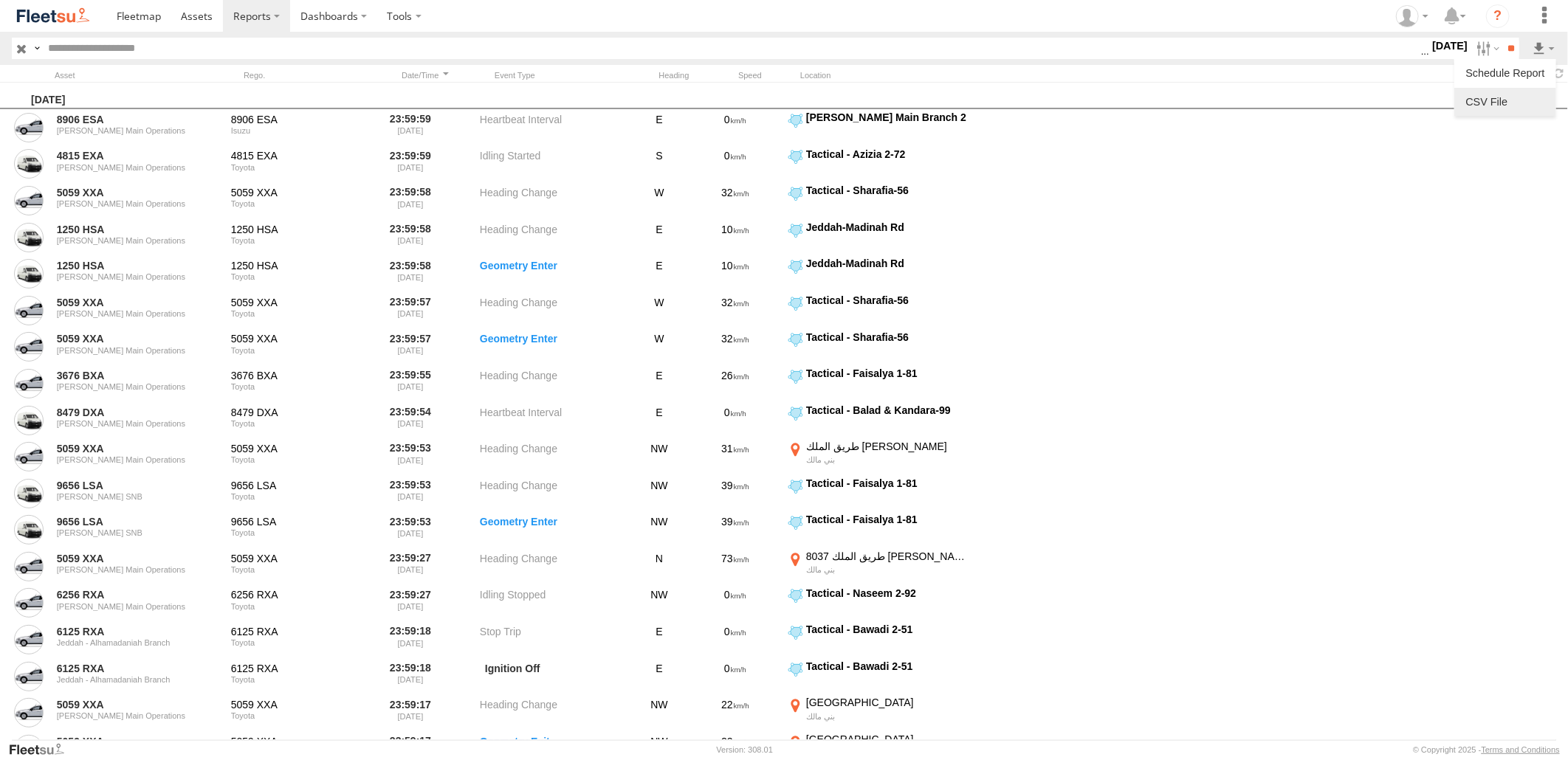
click at [1507, 98] on link at bounding box center [1504, 101] width 90 height 22
click at [1067, 23] on section at bounding box center [835, 15] width 1458 height 32
click at [1000, 15] on section at bounding box center [835, 15] width 1458 height 32
click at [1474, 52] on label at bounding box center [1486, 48] width 32 height 21
click at [0, 0] on label at bounding box center [0, 0] width 0 height 0
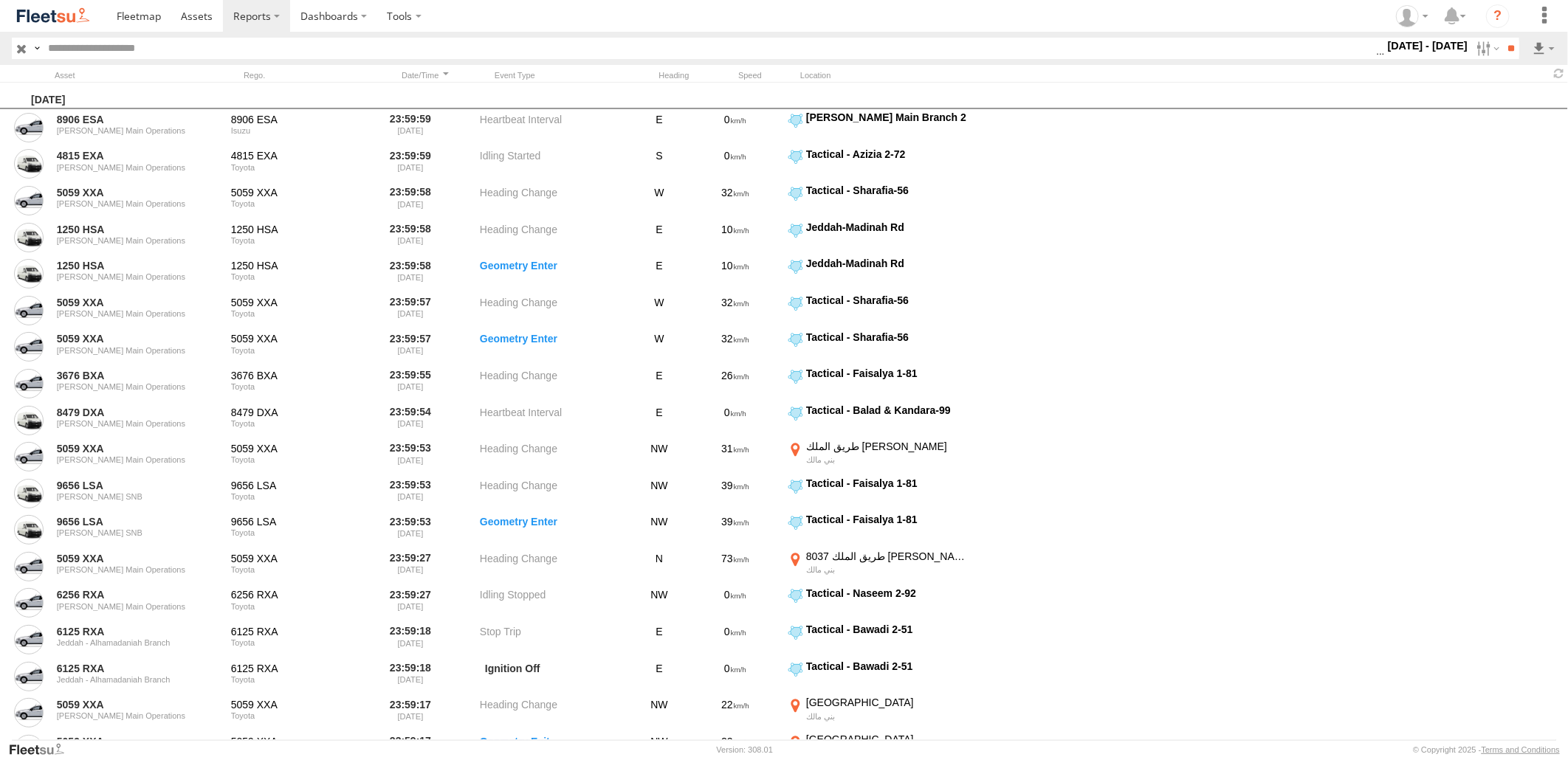
click at [0, 0] on label at bounding box center [0, 0] width 0 height 0
click at [1502, 50] on input "**" at bounding box center [1511, 48] width 17 height 21
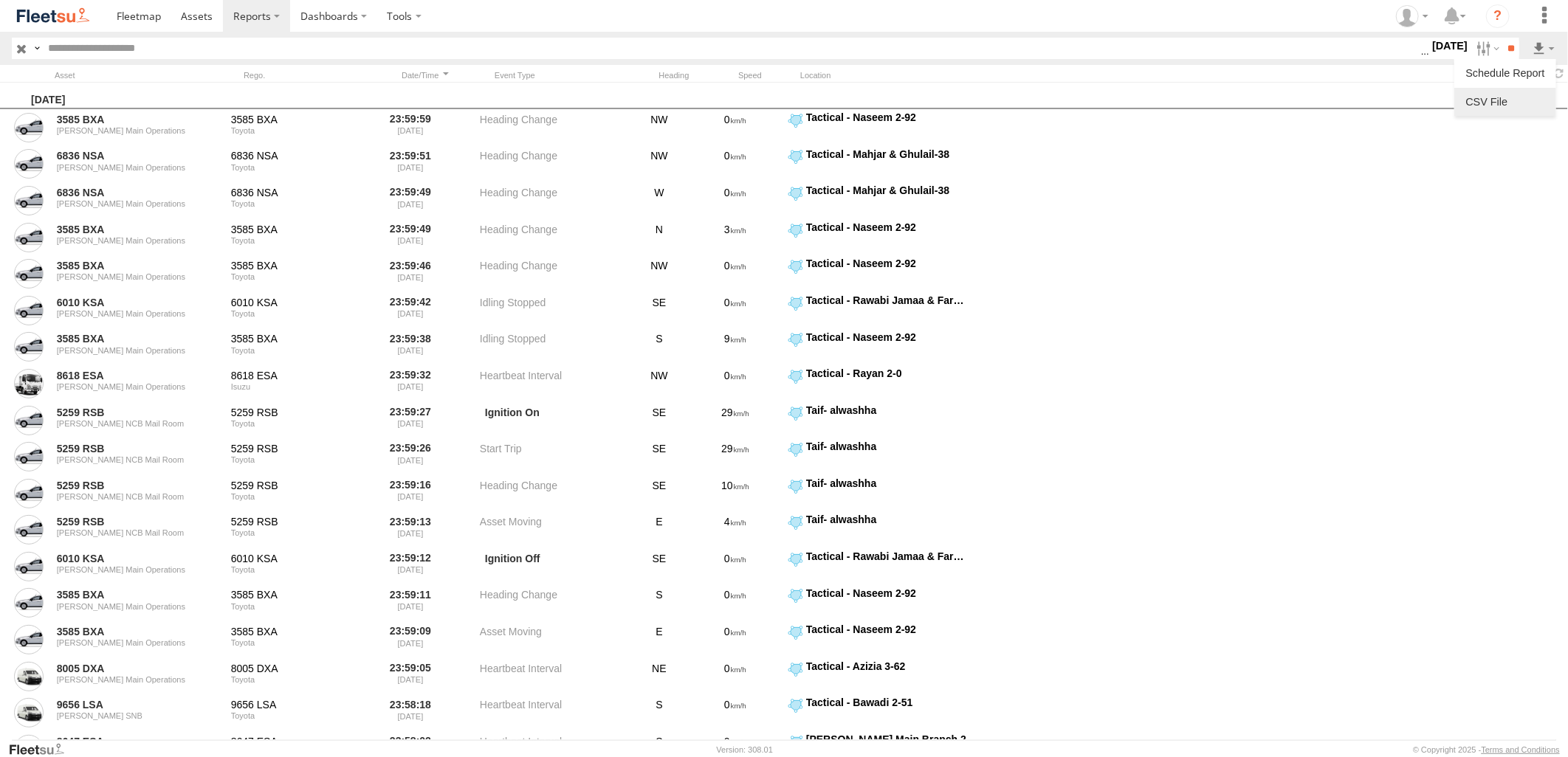
click at [1525, 100] on link at bounding box center [1504, 101] width 90 height 22
click at [1071, 17] on section at bounding box center [835, 15] width 1458 height 32
click at [1481, 52] on label at bounding box center [1486, 48] width 32 height 21
click at [0, 0] on label at bounding box center [0, 0] width 0 height 0
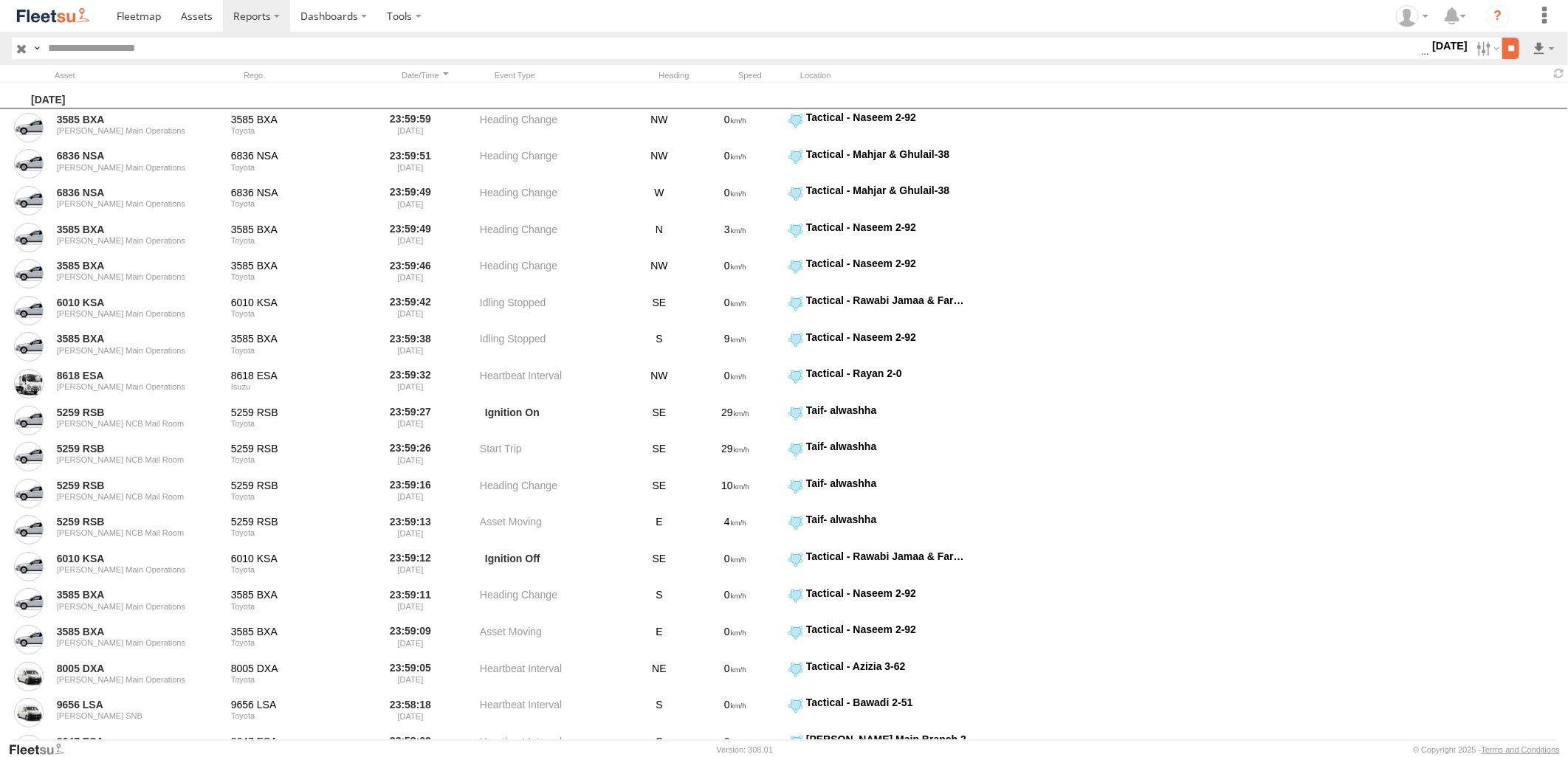
click at [1506, 53] on input "**" at bounding box center [1511, 48] width 17 height 21
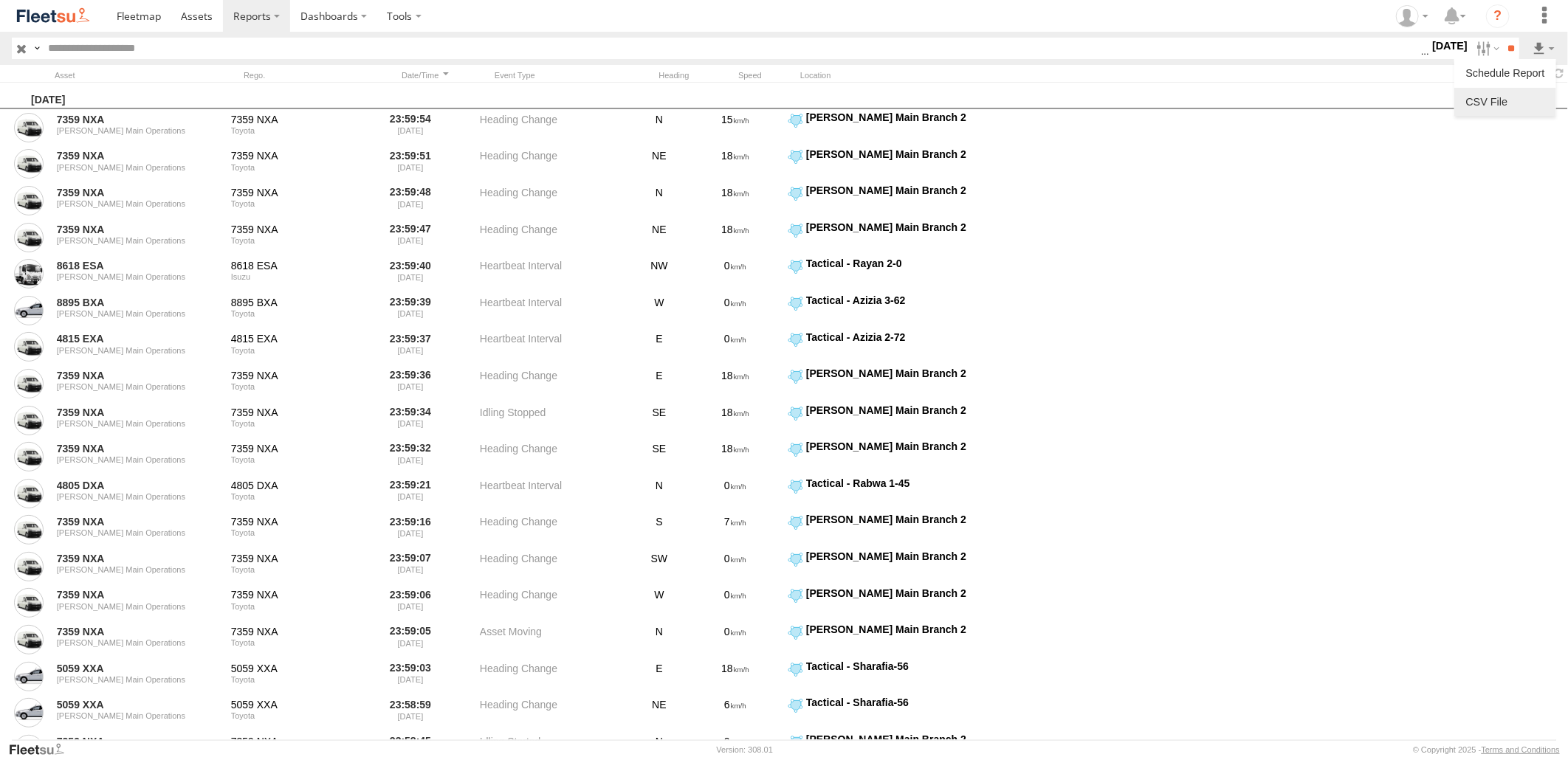
click at [1510, 92] on link at bounding box center [1504, 101] width 90 height 22
drag, startPoint x: 1087, startPoint y: 16, endPoint x: 1118, endPoint y: 27, distance: 32.9
click at [1087, 16] on section at bounding box center [835, 15] width 1458 height 32
click at [1471, 52] on label at bounding box center [1486, 48] width 32 height 21
click at [0, 0] on label at bounding box center [0, 0] width 0 height 0
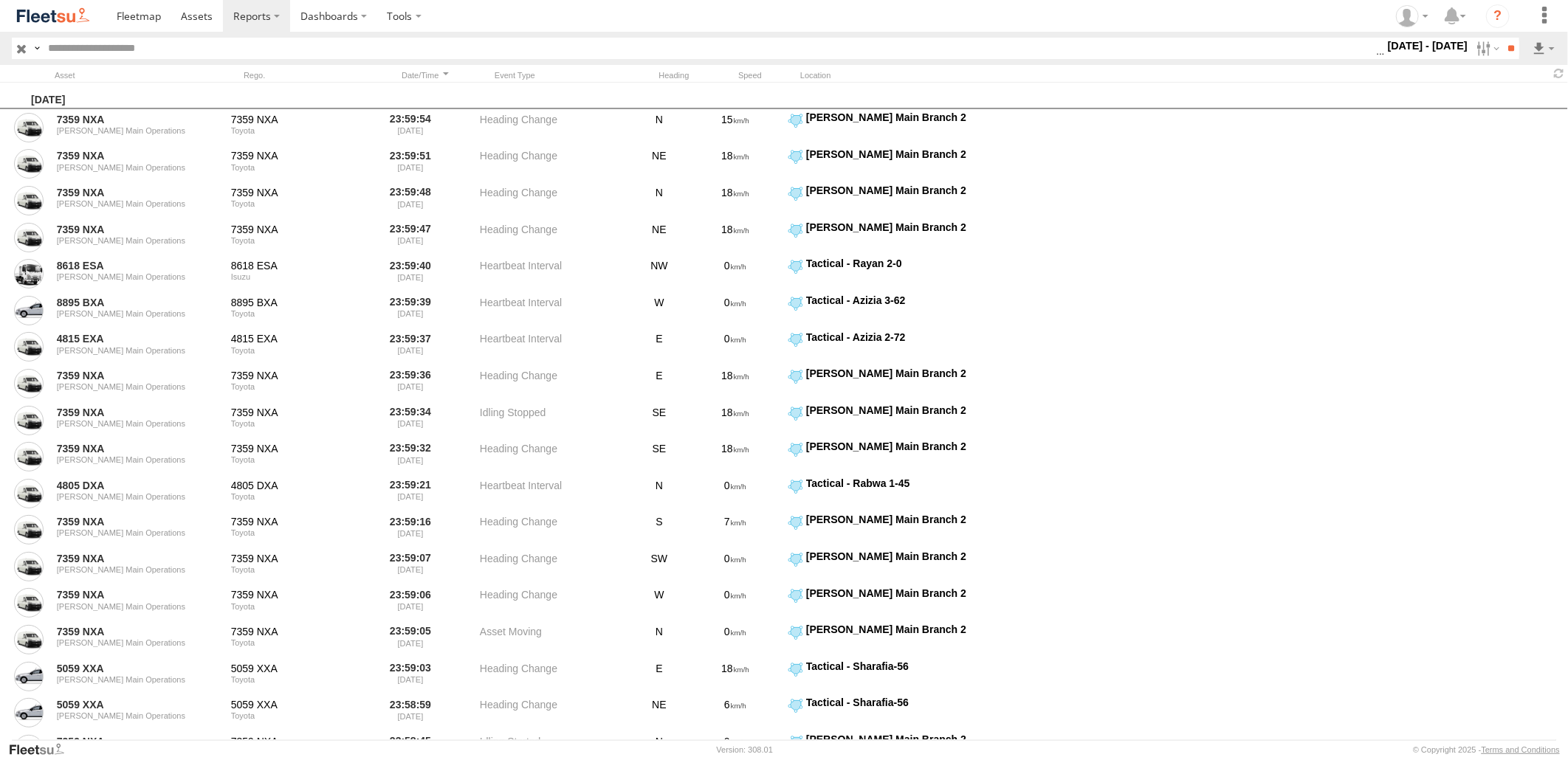
click at [0, 0] on label at bounding box center [0, 0] width 0 height 0
click at [1502, 45] on input "**" at bounding box center [1511, 48] width 17 height 21
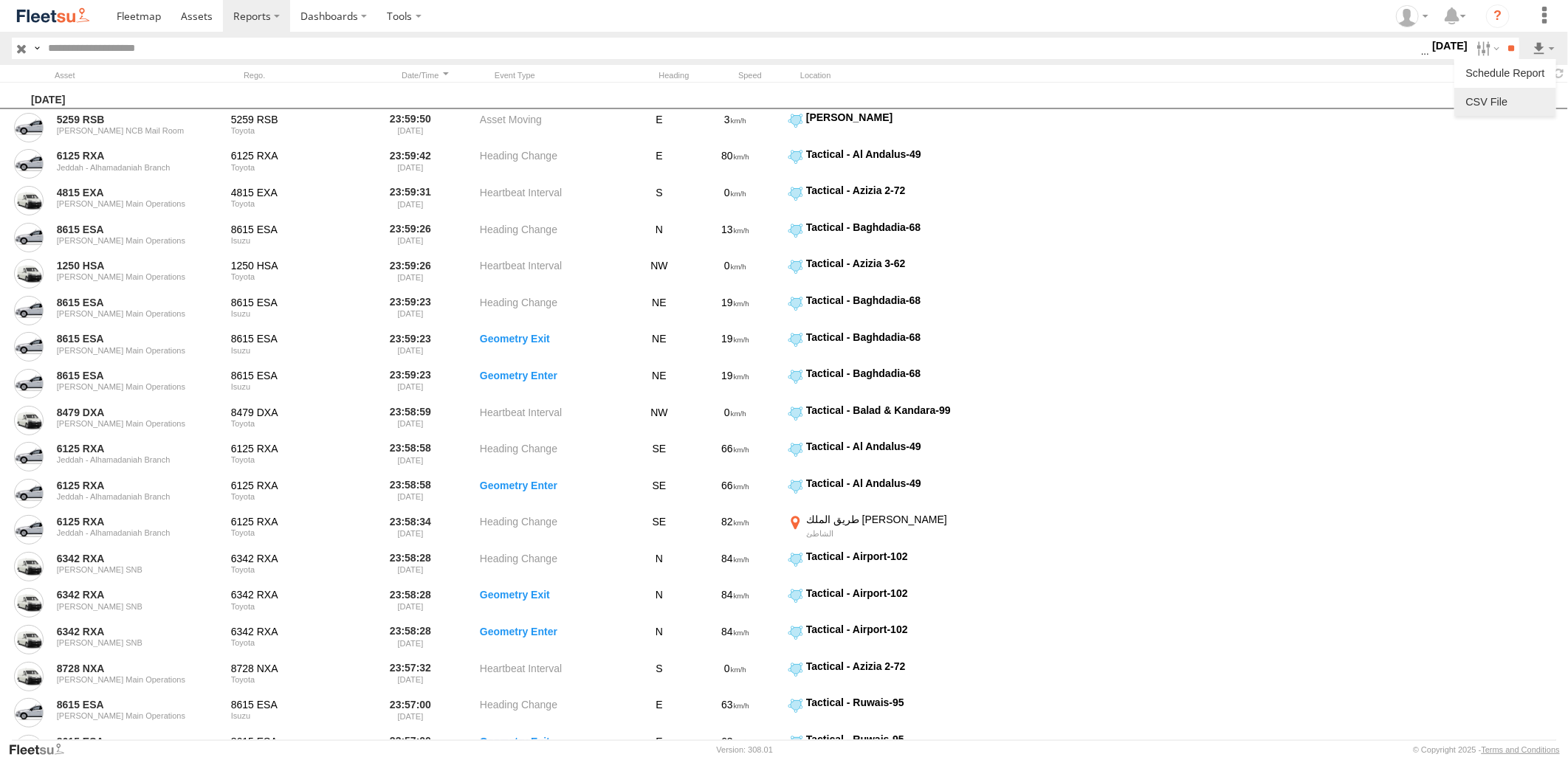
click at [1521, 96] on link at bounding box center [1504, 101] width 90 height 22
click at [1014, 17] on section at bounding box center [835, 15] width 1458 height 32
click at [1471, 45] on label at bounding box center [1486, 48] width 32 height 21
click at [0, 0] on label at bounding box center [0, 0] width 0 height 0
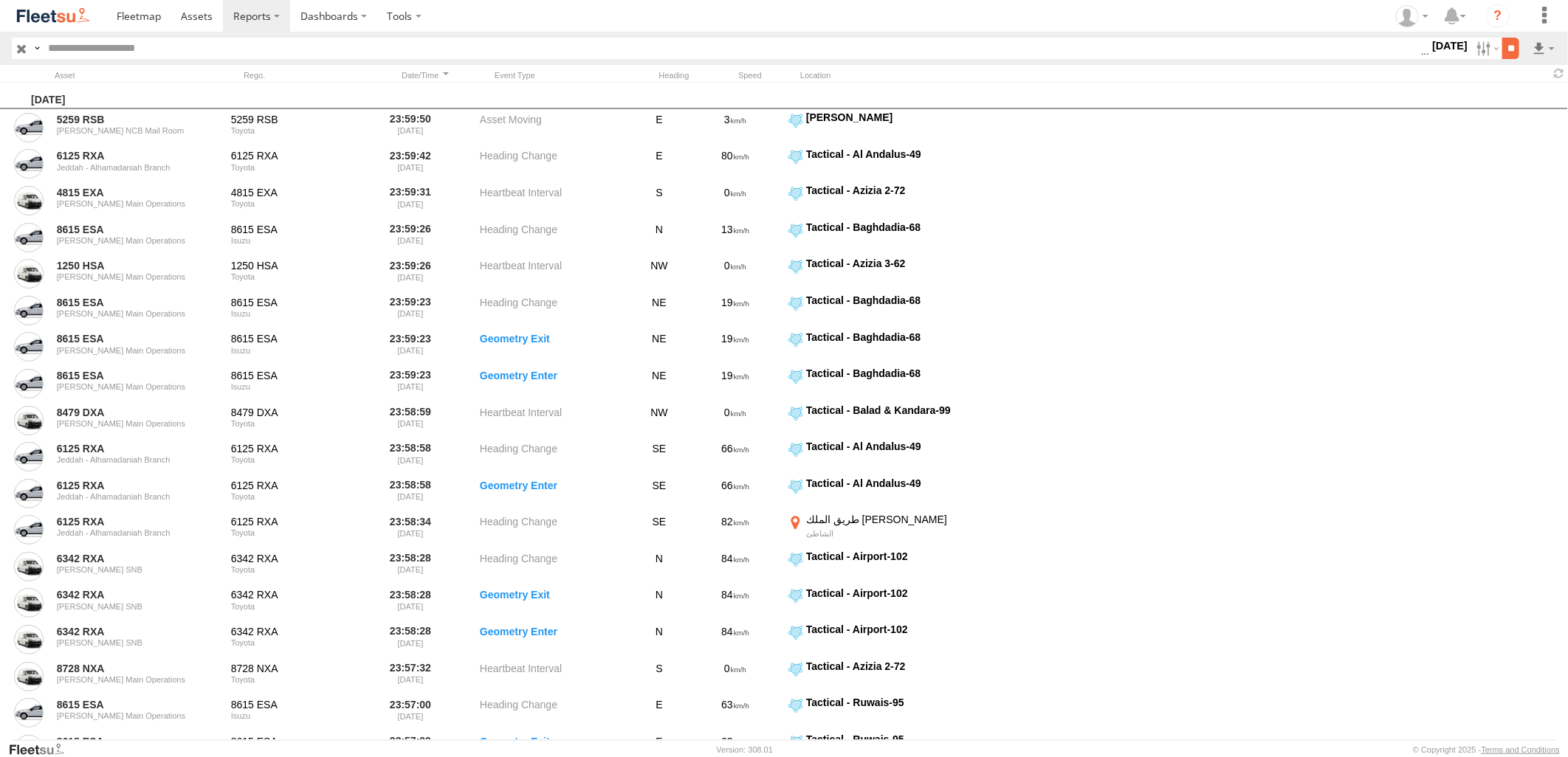
click at [1514, 45] on input "**" at bounding box center [1511, 48] width 17 height 21
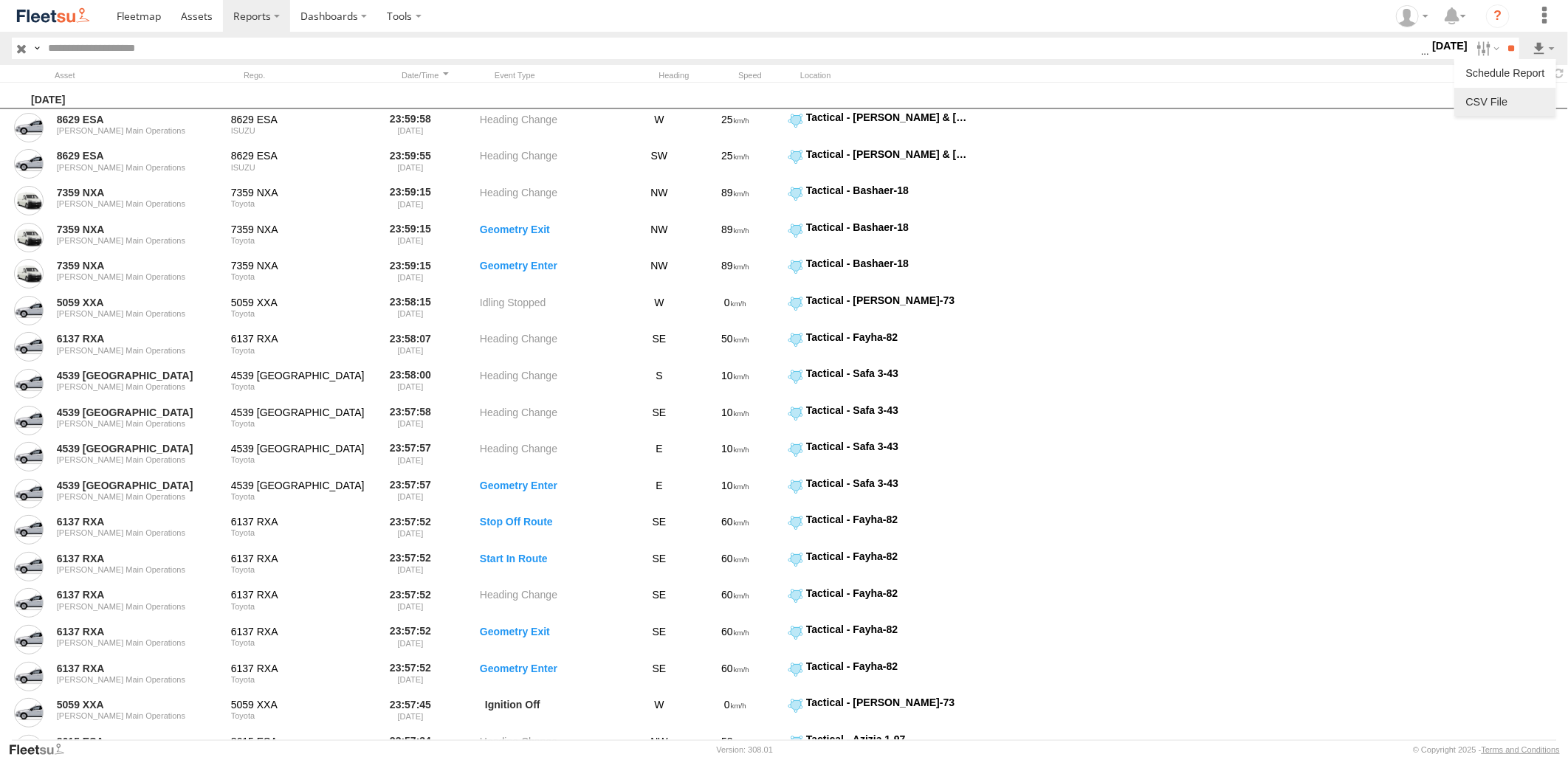
click at [1517, 104] on link at bounding box center [1504, 101] width 90 height 22
click at [1082, 27] on section at bounding box center [835, 15] width 1458 height 32
click at [1471, 50] on label at bounding box center [1486, 48] width 32 height 21
click at [0, 0] on label at bounding box center [0, 0] width 0 height 0
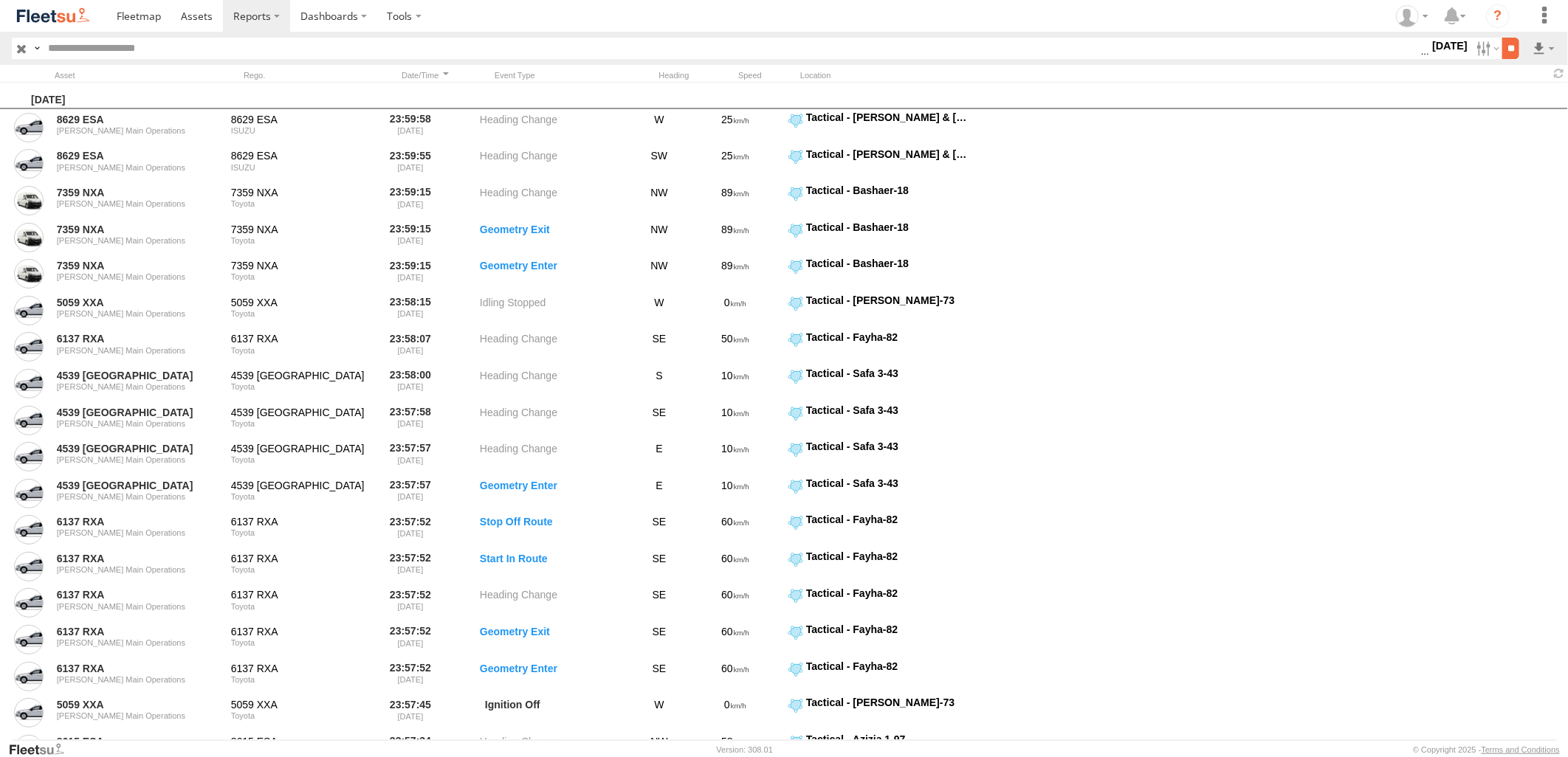
click at [1514, 45] on input "**" at bounding box center [1511, 48] width 17 height 21
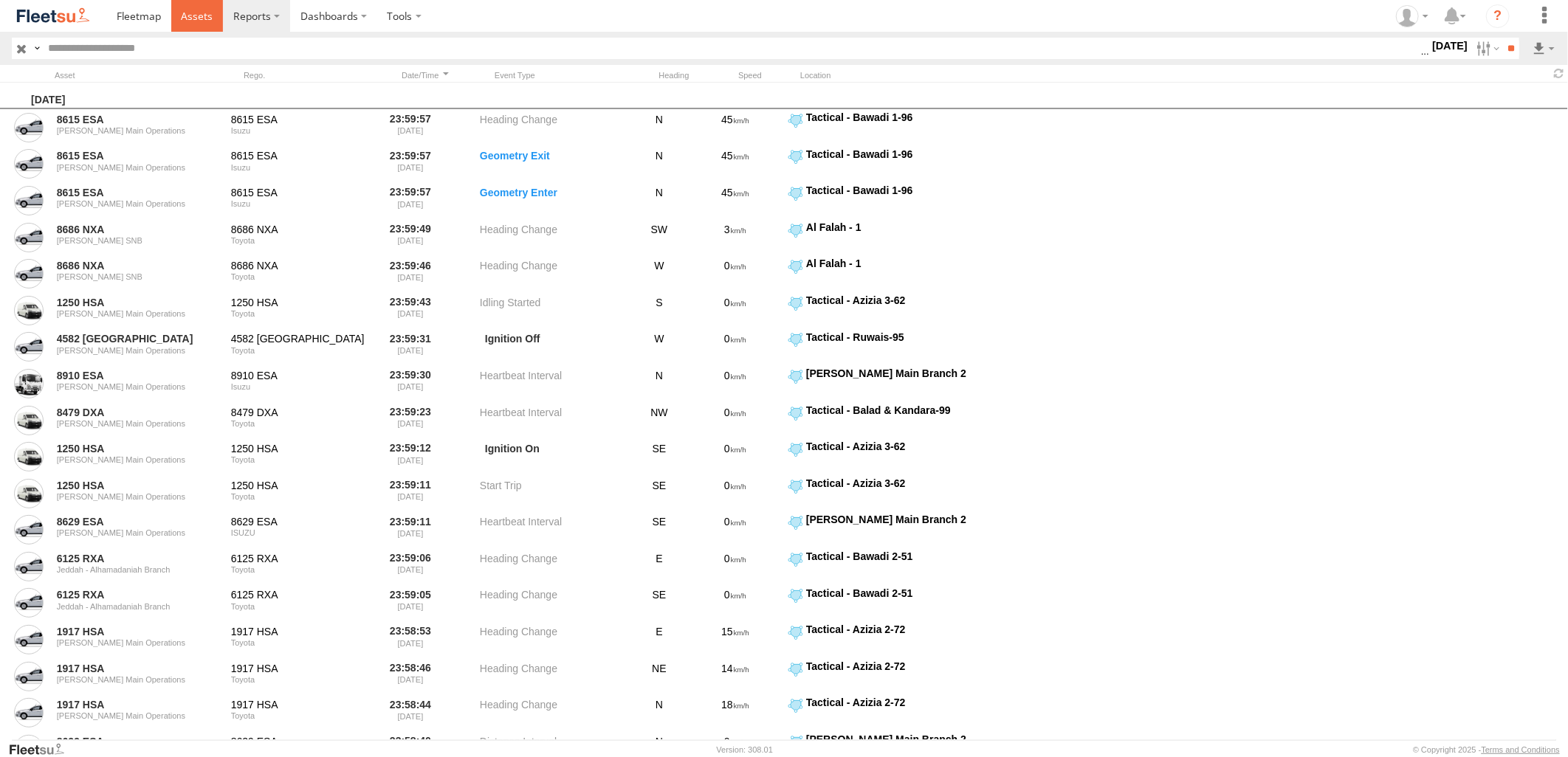
click at [197, 17] on span at bounding box center [197, 15] width 32 height 14
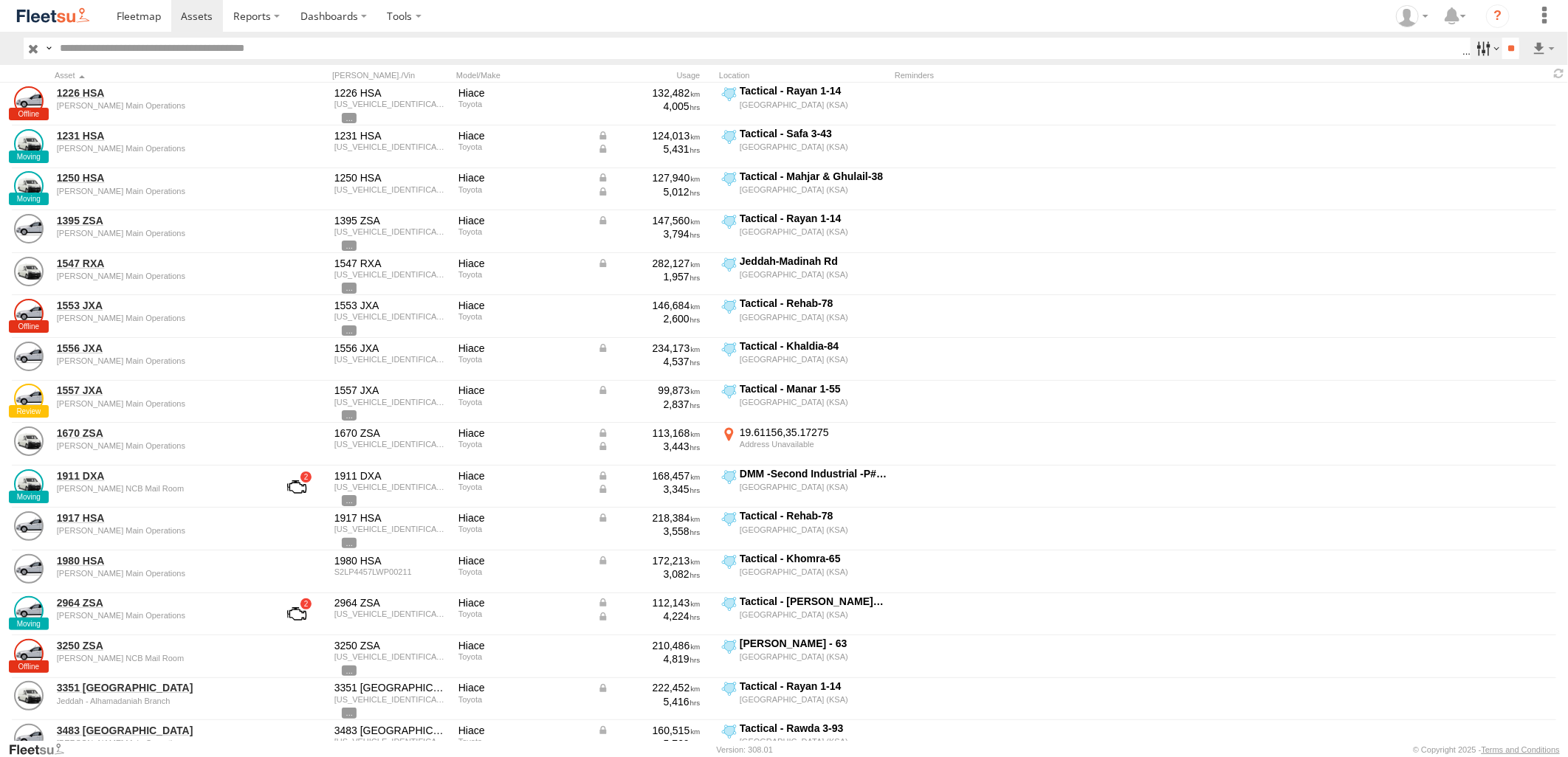
click at [1473, 52] on label at bounding box center [1486, 48] width 32 height 21
click at [1534, 100] on label at bounding box center [1504, 101] width 90 height 22
click at [0, 0] on button "Export" at bounding box center [0, 0] width 0 height 0
